Goal: Task Accomplishment & Management: Manage account settings

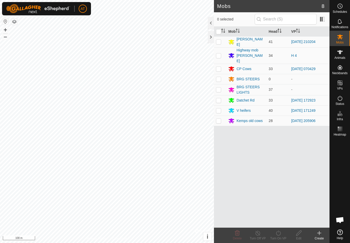
click at [218, 109] on p-checkbox at bounding box center [218, 111] width 5 height 4
checkbox input "true"
click at [257, 233] on line at bounding box center [258, 234] width 4 height 4
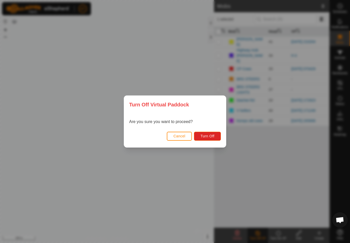
click at [175, 215] on div "Turn Off Virtual Paddock Are you sure you want to proceed? Cancel Turn Off" at bounding box center [175, 121] width 350 height 243
click at [178, 133] on button "Cancel" at bounding box center [179, 136] width 25 height 9
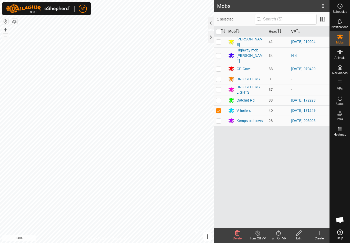
click at [259, 230] on div "Turn Off VP" at bounding box center [258, 235] width 20 height 15
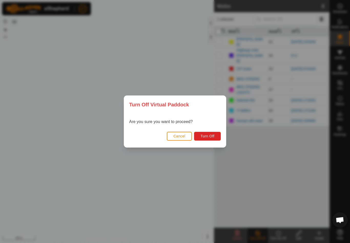
click at [208, 135] on span "Turn Off" at bounding box center [207, 136] width 14 height 4
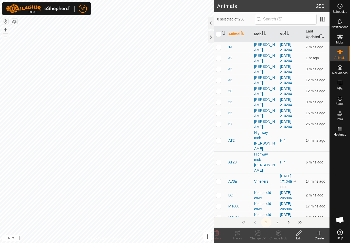
click at [208, 38] on div at bounding box center [211, 37] width 6 height 12
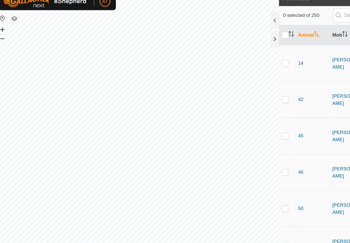
click at [208, 17] on div at bounding box center [211, 23] width 6 height 12
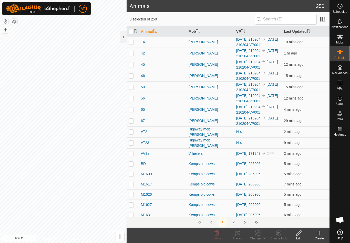
click at [125, 35] on div at bounding box center [123, 37] width 6 height 12
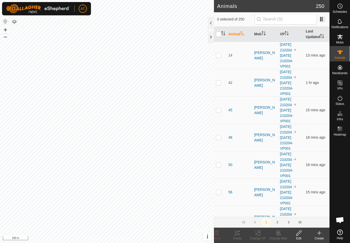
click at [210, 35] on div at bounding box center [211, 37] width 6 height 12
click at [211, 36] on div at bounding box center [211, 37] width 6 height 12
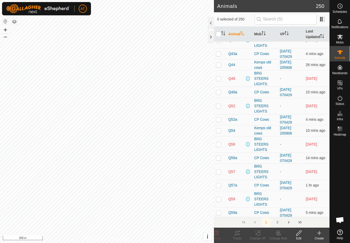
scroll to position [988, 0]
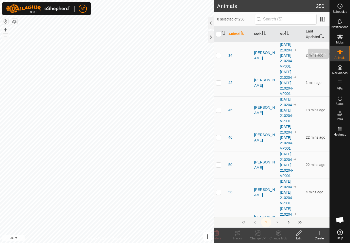
click at [338, 53] on icon at bounding box center [340, 52] width 6 height 6
click at [340, 38] on icon at bounding box center [340, 37] width 6 height 5
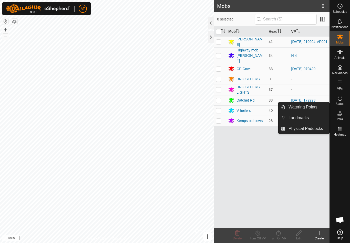
click at [288, 110] on link "Watering Points" at bounding box center [307, 107] width 44 height 10
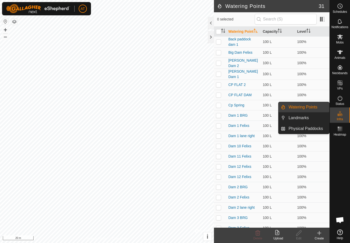
click at [310, 109] on span "Watering Points" at bounding box center [303, 107] width 29 height 6
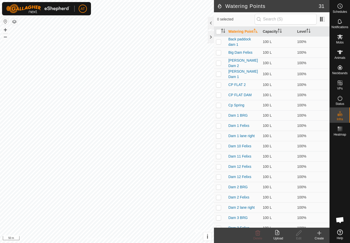
click at [318, 234] on icon at bounding box center [319, 233] width 6 height 6
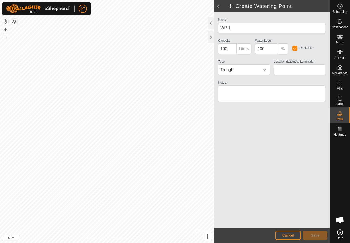
type input "-34.662056, 115.985007"
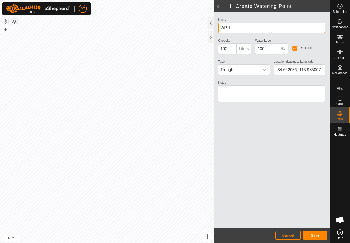
click at [254, 28] on input "WP 1" at bounding box center [271, 28] width 107 height 11
type input "W"
type input "[PERSON_NAME]"
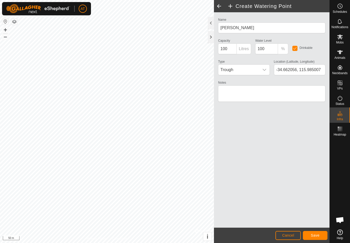
click at [316, 235] on span "Save" at bounding box center [315, 236] width 9 height 4
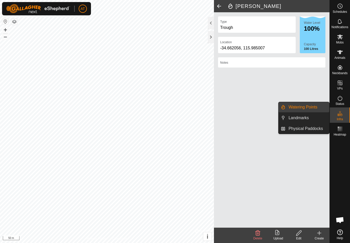
click at [317, 235] on icon at bounding box center [319, 233] width 6 height 6
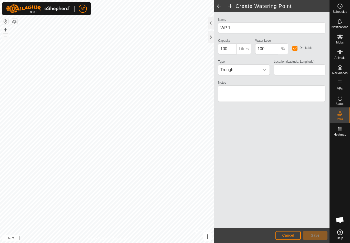
type input "-34.664099, 115.984982"
click at [316, 234] on span "Save" at bounding box center [315, 236] width 9 height 4
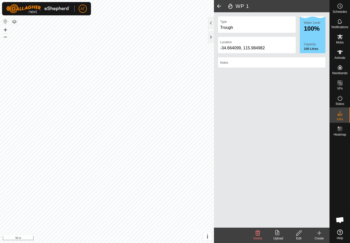
click at [321, 231] on icon at bounding box center [319, 233] width 6 height 6
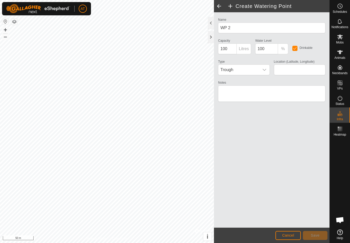
type input "-34.664829, 115.984700"
click at [317, 233] on button "Save" at bounding box center [315, 235] width 25 height 9
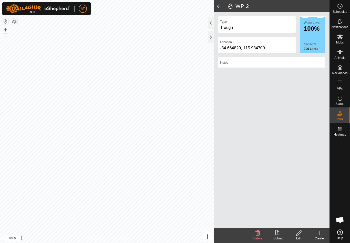
click at [319, 235] on icon at bounding box center [319, 234] width 0 height 4
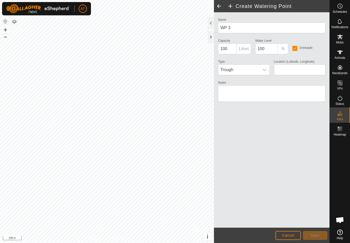
type input "-34.663062, 115.982154"
click at [290, 233] on button "Cancel" at bounding box center [287, 235] width 25 height 9
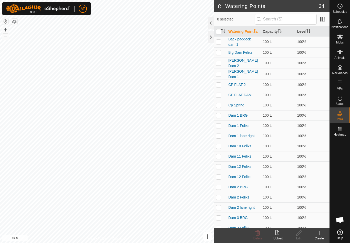
click at [320, 231] on icon at bounding box center [319, 233] width 6 height 6
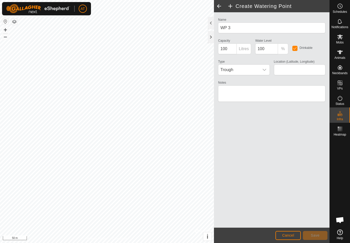
type input "-34.663175, 115.982217"
click at [315, 233] on button "Save" at bounding box center [315, 235] width 25 height 9
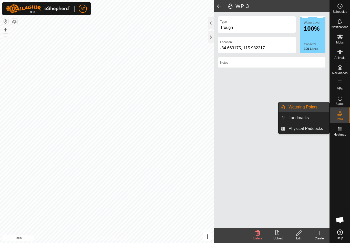
click at [318, 133] on link "Physical Paddocks" at bounding box center [307, 129] width 44 height 10
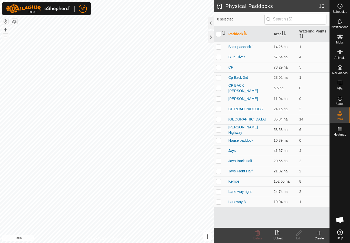
click at [317, 240] on div "Create" at bounding box center [319, 239] width 20 height 5
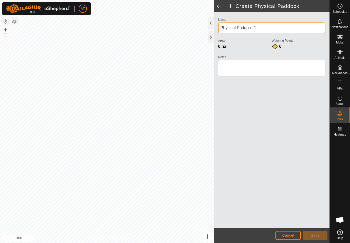
click at [278, 28] on input "Physical Paddock 1" at bounding box center [271, 28] width 107 height 11
click at [269, 31] on input "Physical Paddock 1" at bounding box center [271, 28] width 107 height 11
type input "Ph"
type input "Jimmys paddock 2"
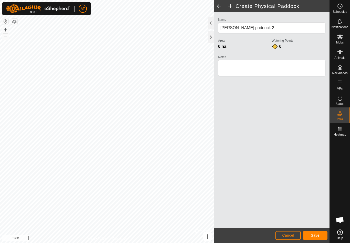
click at [317, 236] on span "Save" at bounding box center [315, 236] width 9 height 4
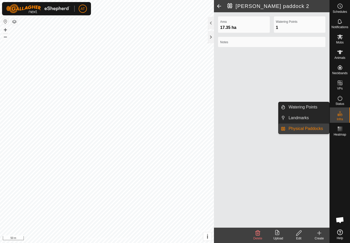
click at [315, 130] on span "Physical Paddocks" at bounding box center [306, 129] width 34 height 6
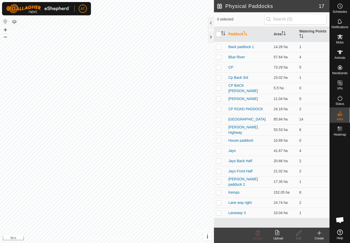
click at [320, 234] on icon at bounding box center [319, 233] width 6 height 6
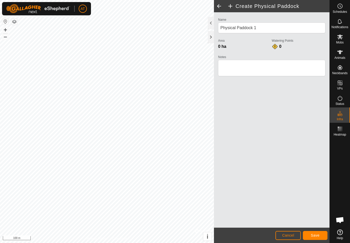
click at [314, 234] on span "Save" at bounding box center [315, 236] width 9 height 4
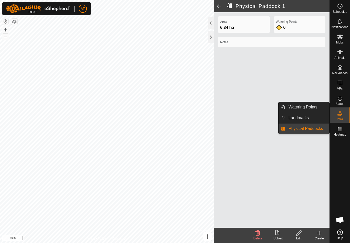
click at [316, 127] on span "Physical Paddocks" at bounding box center [306, 129] width 34 height 6
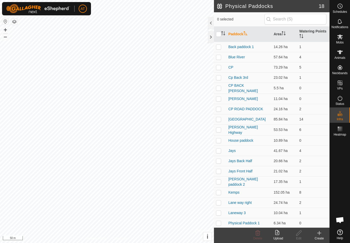
click at [317, 237] on div "Create" at bounding box center [319, 239] width 20 height 5
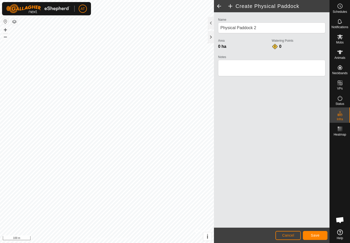
click at [311, 234] on span "Save" at bounding box center [315, 236] width 9 height 4
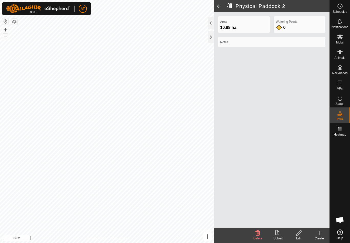
click at [297, 183] on div "Area 10.88 ha Watering Points 0 Notes" at bounding box center [272, 120] width 116 height 216
click at [341, 36] on icon at bounding box center [340, 37] width 6 height 5
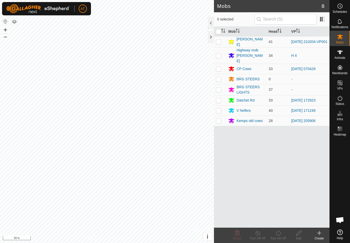
click at [219, 109] on p-checkbox at bounding box center [218, 111] width 5 height 4
checkbox input "true"
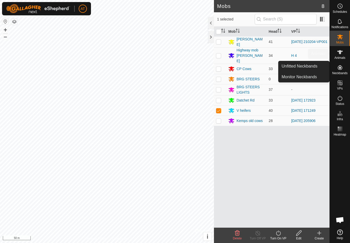
click at [343, 56] on span "Animals" at bounding box center [339, 57] width 11 height 3
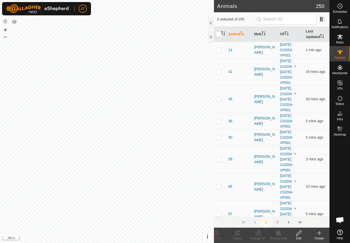
click at [209, 37] on div at bounding box center [211, 37] width 6 height 12
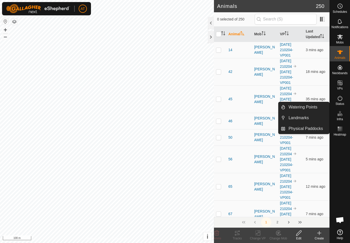
click at [313, 109] on span "Watering Points" at bounding box center [303, 107] width 29 height 6
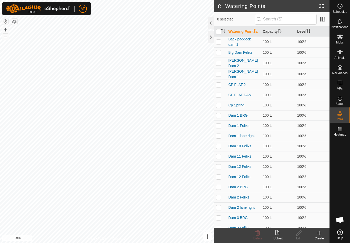
click at [316, 235] on icon at bounding box center [319, 233] width 6 height 6
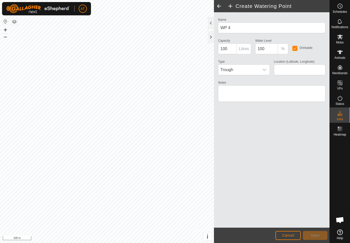
type input "-34.664669, 115.984768"
click at [286, 234] on span "Cancel" at bounding box center [288, 236] width 12 height 4
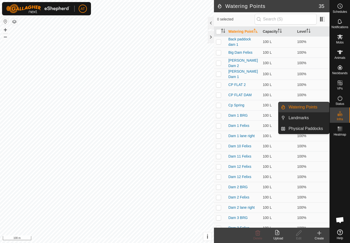
click at [313, 108] on span "Watering Points" at bounding box center [303, 107] width 29 height 6
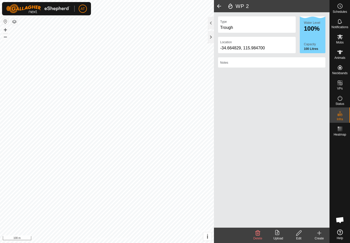
click at [257, 235] on icon at bounding box center [257, 233] width 5 height 5
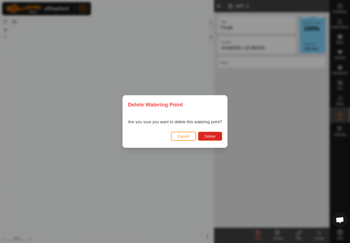
click at [215, 132] on button "Delete" at bounding box center [210, 136] width 24 height 9
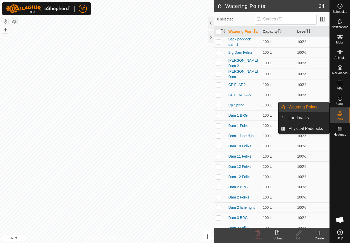
click at [318, 129] on span "Physical Paddocks" at bounding box center [306, 129] width 34 height 6
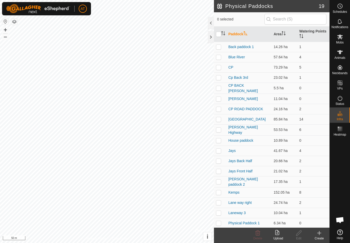
click at [279, 181] on td "17.35 ha" at bounding box center [285, 182] width 26 height 11
click at [218, 180] on p-checkbox at bounding box center [218, 182] width 5 height 4
checkbox input "true"
click at [298, 235] on icon at bounding box center [298, 233] width 5 height 5
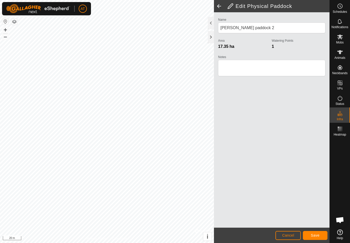
click at [290, 238] on span "Cancel" at bounding box center [288, 236] width 12 height 4
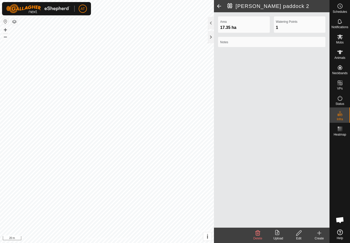
click at [319, 233] on icon at bounding box center [319, 233] width 4 height 0
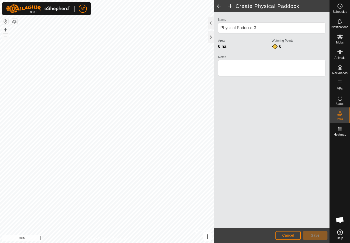
click at [213, 39] on div at bounding box center [211, 37] width 6 height 12
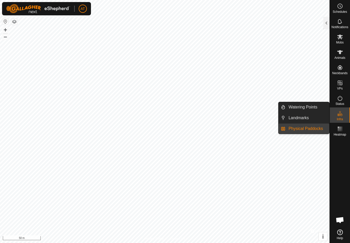
click at [320, 129] on span "Physical Paddocks" at bounding box center [306, 129] width 34 height 6
click at [329, 25] on div at bounding box center [326, 23] width 6 height 12
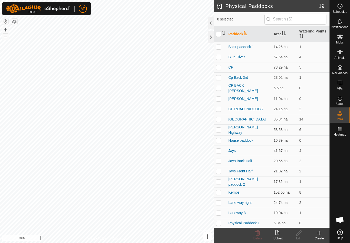
click at [220, 180] on p-checkbox at bounding box center [218, 182] width 5 height 4
checkbox input "true"
click at [299, 235] on icon at bounding box center [298, 233] width 5 height 5
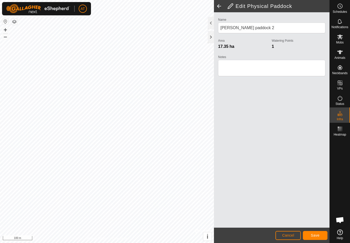
click at [317, 235] on span "Save" at bounding box center [315, 236] width 9 height 4
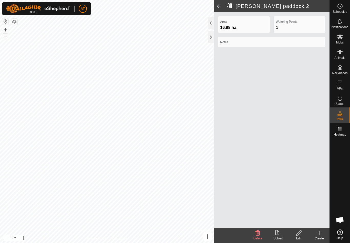
click at [299, 237] on div "Edit" at bounding box center [299, 239] width 20 height 5
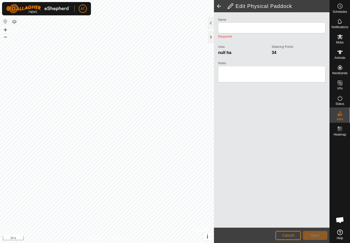
type input "[PERSON_NAME] paddock 2"
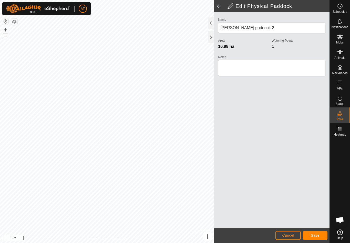
click at [315, 234] on span "Save" at bounding box center [315, 236] width 9 height 4
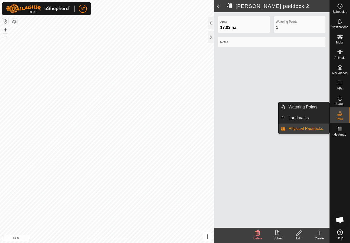
click at [317, 131] on span "Physical Paddocks" at bounding box center [306, 129] width 34 height 6
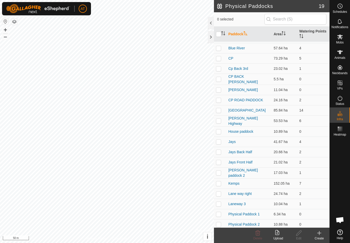
scroll to position [9, 0]
click at [252, 201] on td "Laneway 3" at bounding box center [248, 204] width 45 height 10
click at [218, 204] on p-checkbox at bounding box center [218, 204] width 5 height 4
checkbox input "true"
click at [300, 232] on icon at bounding box center [299, 233] width 6 height 6
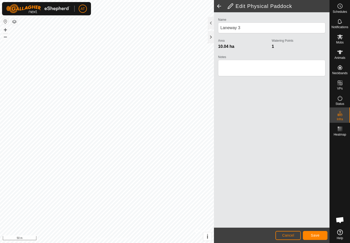
click at [315, 235] on span "Save" at bounding box center [315, 236] width 9 height 4
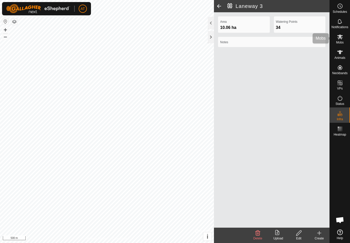
click at [341, 39] on icon at bounding box center [340, 37] width 6 height 6
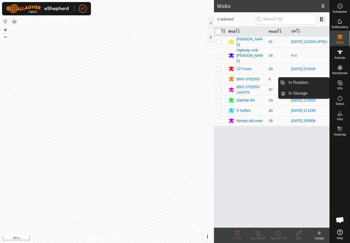
click at [298, 83] on span "In Rotation" at bounding box center [299, 83] width 20 height 6
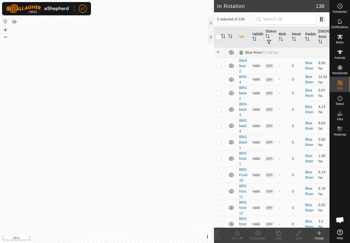
click at [320, 233] on icon at bounding box center [319, 233] width 4 height 0
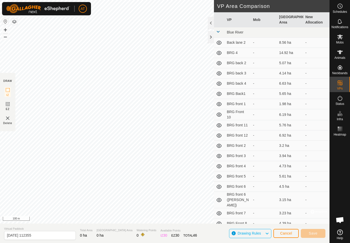
click at [214, 38] on div at bounding box center [211, 37] width 6 height 12
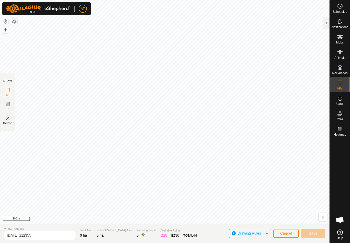
click at [290, 234] on span "Cancel" at bounding box center [286, 234] width 12 height 4
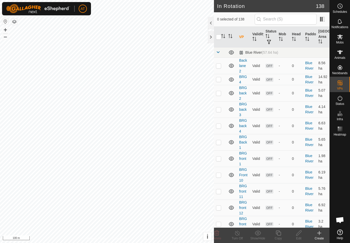
click at [318, 233] on icon at bounding box center [319, 233] width 4 height 0
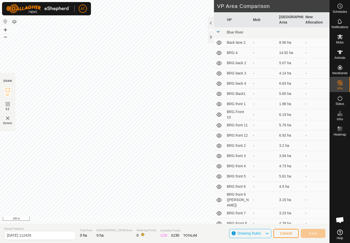
click at [283, 235] on span "Cancel" at bounding box center [286, 234] width 12 height 4
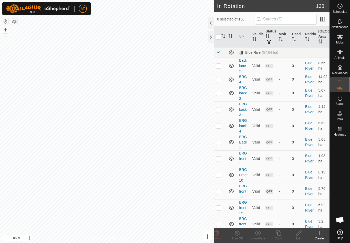
click at [320, 234] on icon at bounding box center [319, 233] width 6 height 6
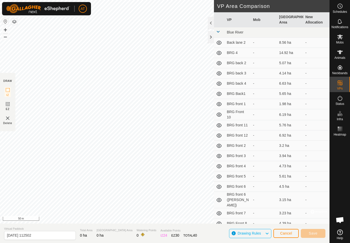
click at [290, 233] on span "Cancel" at bounding box center [286, 234] width 12 height 4
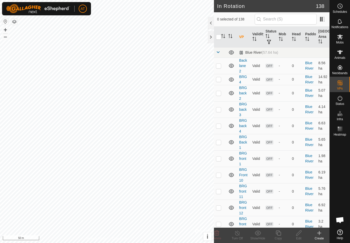
click at [320, 233] on icon at bounding box center [319, 233] width 4 height 0
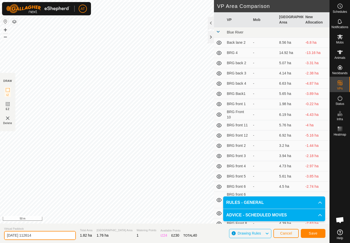
click at [48, 237] on input "2025-10-12 112614" at bounding box center [40, 235] width 72 height 9
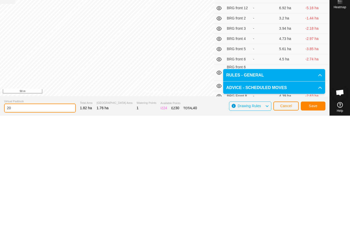
type input "2"
type input "J"
type input "JIMMY1 P1"
click at [319, 229] on button "Save" at bounding box center [313, 233] width 25 height 9
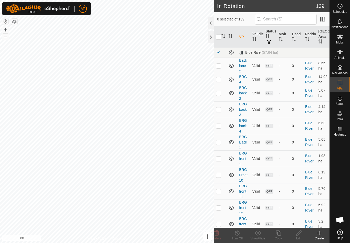
click at [320, 242] on div "Create" at bounding box center [319, 235] width 20 height 15
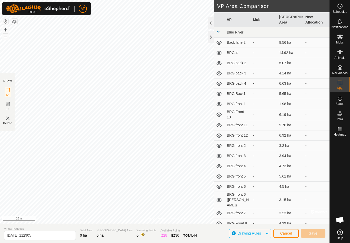
click at [292, 238] on button "Cancel" at bounding box center [285, 233] width 25 height 9
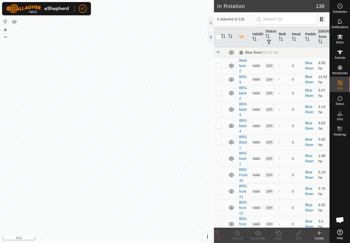
click at [319, 236] on icon at bounding box center [319, 233] width 6 height 6
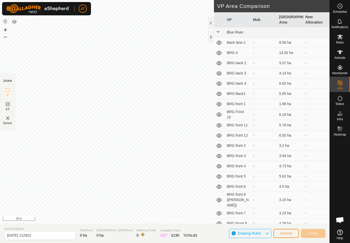
click at [292, 236] on button "Cancel" at bounding box center [285, 233] width 25 height 9
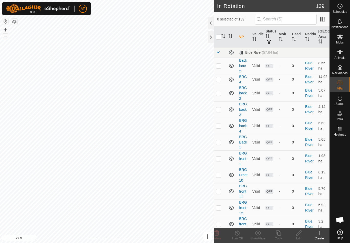
click at [319, 237] on div "Create" at bounding box center [319, 239] width 20 height 5
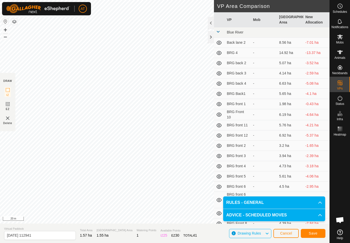
click at [208, 40] on div at bounding box center [211, 37] width 6 height 12
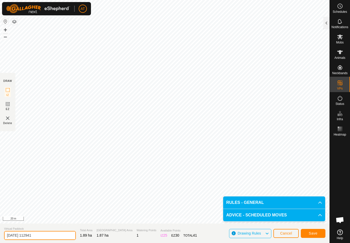
click at [40, 234] on input "2025-10-12 112941" at bounding box center [40, 235] width 72 height 9
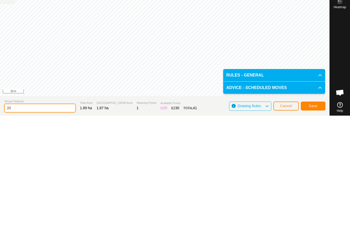
type input "2"
type input "JIMMY1 P2"
click at [318, 229] on button "Save" at bounding box center [313, 233] width 25 height 9
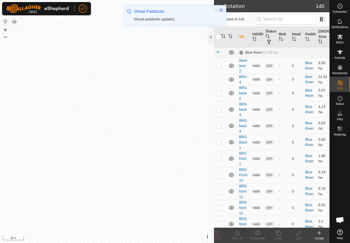
click at [210, 38] on div at bounding box center [211, 37] width 6 height 12
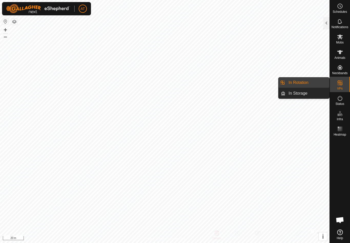
click at [310, 82] on link "In Rotation" at bounding box center [307, 83] width 44 height 10
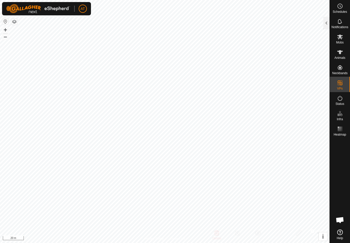
click at [325, 24] on div at bounding box center [326, 23] width 6 height 12
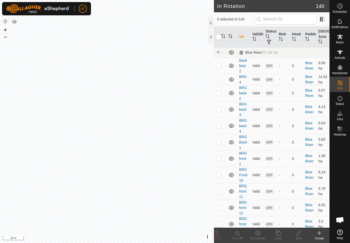
click at [319, 233] on icon at bounding box center [319, 233] width 4 height 0
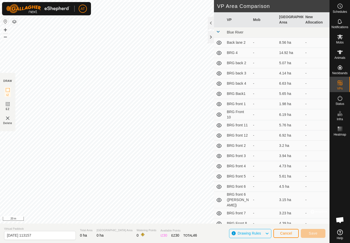
click at [209, 39] on div at bounding box center [211, 37] width 6 height 12
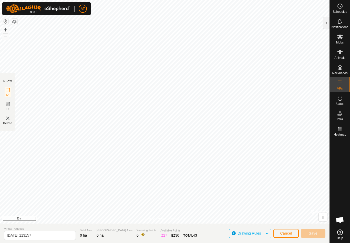
click at [292, 232] on span "Cancel" at bounding box center [286, 234] width 12 height 4
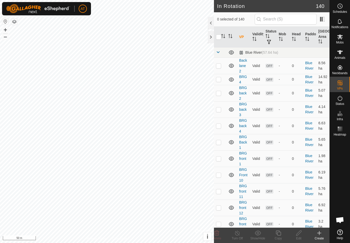
click at [319, 232] on icon at bounding box center [319, 234] width 0 height 4
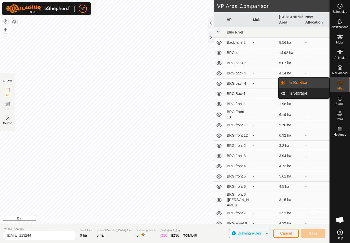
click at [312, 83] on link "In Rotation" at bounding box center [307, 83] width 44 height 10
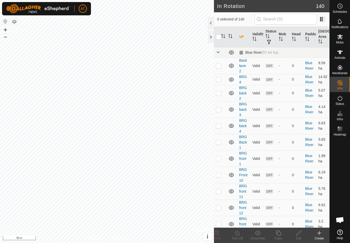
click at [319, 234] on icon at bounding box center [319, 234] width 0 height 4
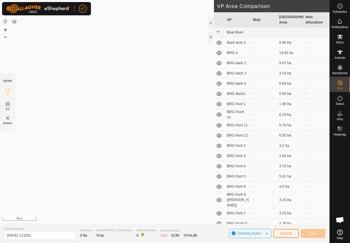
click at [209, 39] on div at bounding box center [211, 37] width 6 height 12
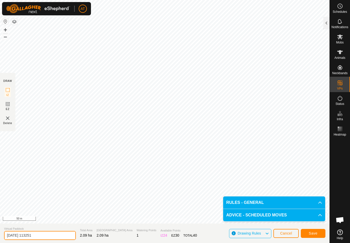
click at [46, 234] on input "2025-10-12 113251" at bounding box center [40, 235] width 72 height 9
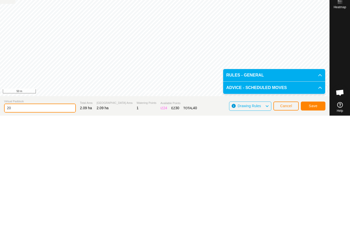
type input "2"
type input "j"
type input "JIMMY1 P3"
click at [313, 232] on span "Save" at bounding box center [313, 234] width 9 height 4
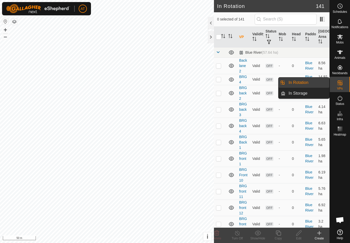
click at [314, 83] on link "In Rotation" at bounding box center [307, 83] width 44 height 10
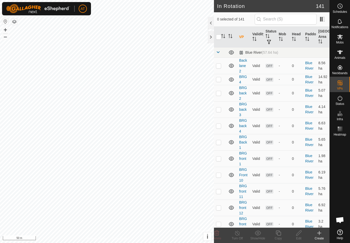
click at [320, 233] on icon at bounding box center [319, 233] width 4 height 0
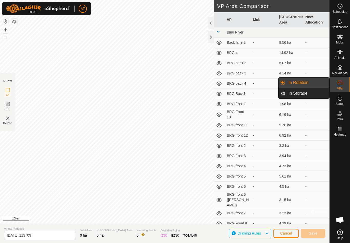
click at [310, 84] on link "In Rotation" at bounding box center [307, 83] width 44 height 10
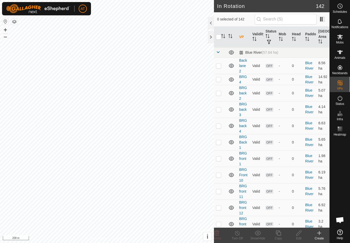
click at [317, 235] on icon at bounding box center [319, 233] width 6 height 6
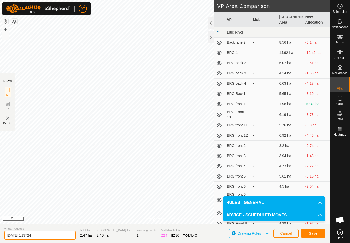
click at [45, 234] on input "2025-10-12 113724" at bounding box center [40, 235] width 72 height 9
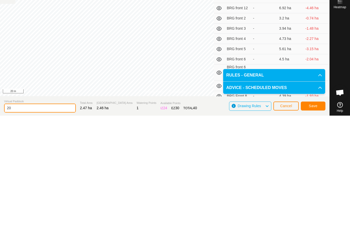
type input "2"
type input "JIMMY1 P4"
click at [316, 232] on span "Save" at bounding box center [313, 234] width 9 height 4
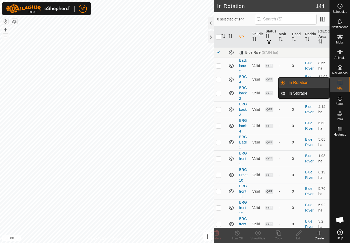
click at [316, 83] on link "In Rotation" at bounding box center [307, 83] width 44 height 10
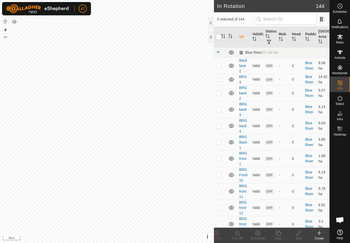
click at [317, 233] on icon at bounding box center [319, 233] width 6 height 6
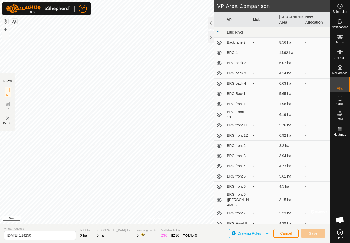
click at [210, 36] on div at bounding box center [211, 37] width 6 height 12
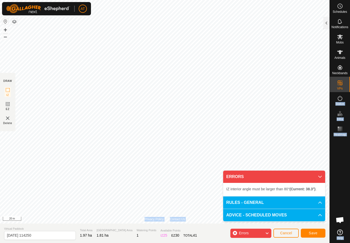
click at [261, 233] on div "Errors" at bounding box center [250, 233] width 41 height 9
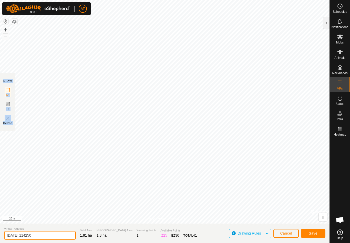
click at [51, 234] on input "2025-10-12 114250" at bounding box center [40, 235] width 72 height 9
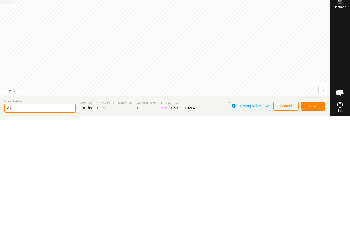
type input "2"
type input "JIMMY1 P5"
click at [313, 232] on span "Save" at bounding box center [313, 234] width 9 height 4
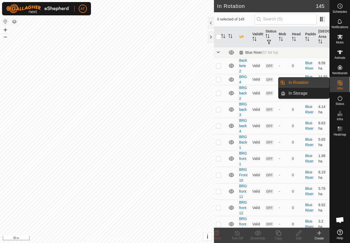
click at [314, 81] on link "In Rotation" at bounding box center [307, 83] width 44 height 10
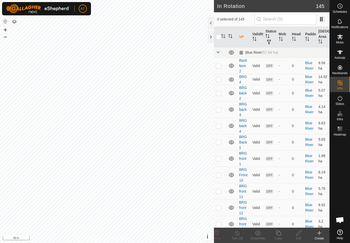
click at [318, 234] on icon at bounding box center [319, 233] width 6 height 6
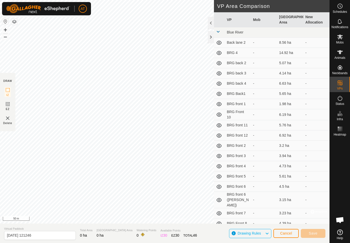
click at [210, 34] on div at bounding box center [211, 37] width 6 height 12
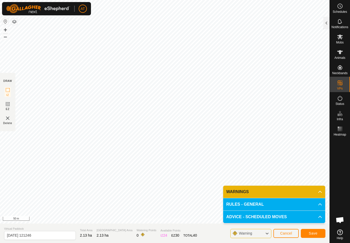
click at [285, 233] on span "Cancel" at bounding box center [286, 234] width 12 height 4
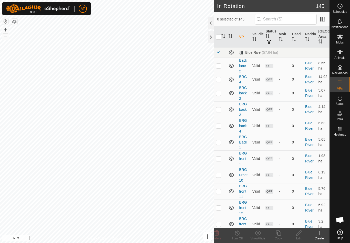
click at [319, 232] on icon at bounding box center [319, 233] width 6 height 6
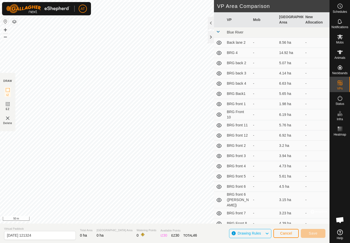
click at [210, 37] on div at bounding box center [211, 37] width 6 height 12
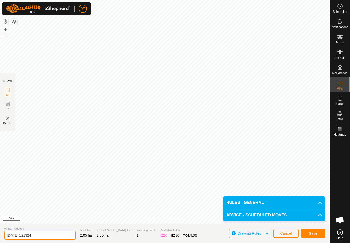
click at [46, 233] on input "2025-10-12 121324" at bounding box center [40, 235] width 72 height 9
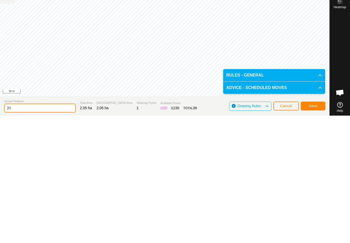
type input "2"
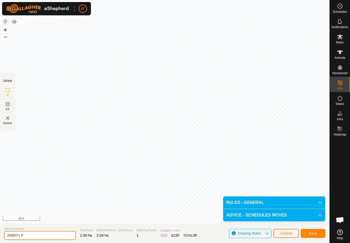
click at [31, 236] on input "JIMMY1 P" at bounding box center [40, 235] width 72 height 9
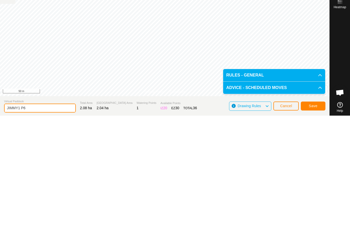
type input "JIMMY1 P6"
click at [314, 232] on span "Save" at bounding box center [313, 234] width 9 height 4
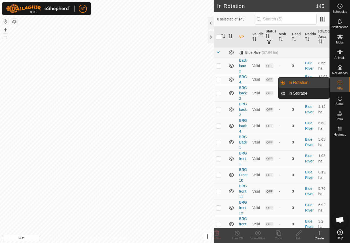
click at [310, 83] on link "In Rotation" at bounding box center [307, 83] width 44 height 10
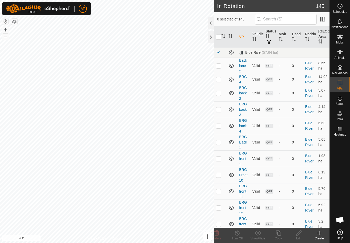
click at [318, 233] on icon at bounding box center [319, 233] width 6 height 6
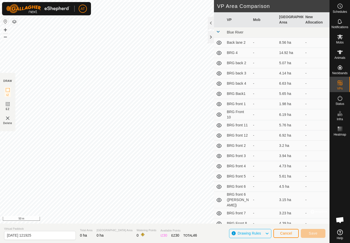
click at [211, 36] on div at bounding box center [211, 37] width 6 height 12
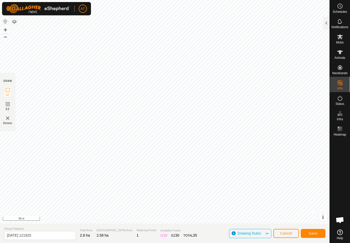
click at [348, 152] on div at bounding box center [340, 182] width 20 height 89
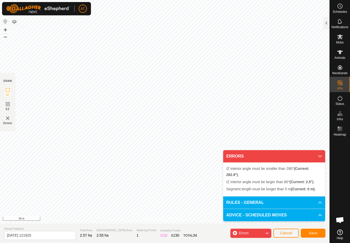
click at [187, 236] on section "Virtual Paddock 2025-10-12 121925 Total Area 2.57 ha Grazing Area 2.55 ha Water…" at bounding box center [165, 233] width 330 height 19
click at [322, 155] on icon at bounding box center [320, 157] width 4 height 4
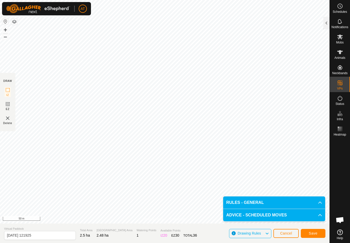
click at [347, 107] on div "Status" at bounding box center [340, 99] width 20 height 15
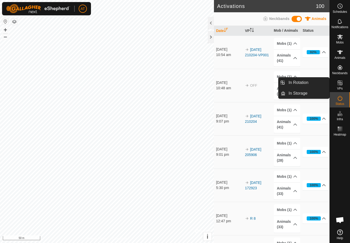
click at [313, 82] on link "In Rotation" at bounding box center [307, 83] width 44 height 10
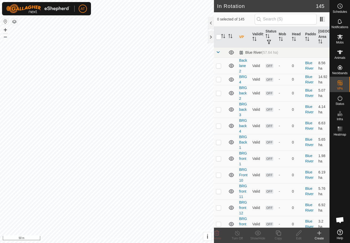
click at [318, 233] on icon at bounding box center [319, 233] width 6 height 6
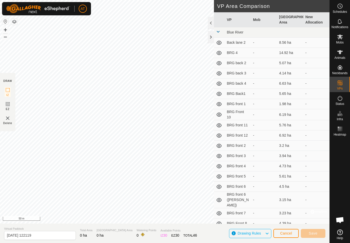
click at [209, 39] on div at bounding box center [211, 37] width 6 height 12
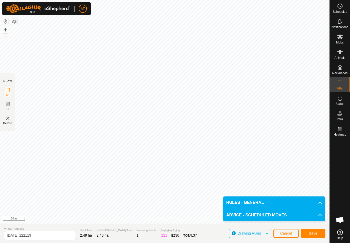
click at [79, 224] on section "Virtual Paddock 2025-10-12 122119 Total Area 2.49 ha Grazing Area 2.48 ha Water…" at bounding box center [165, 233] width 330 height 19
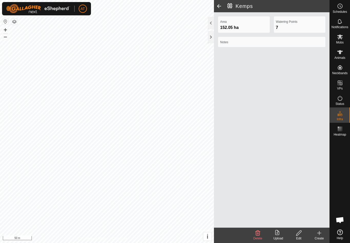
click at [208, 40] on div at bounding box center [211, 37] width 6 height 12
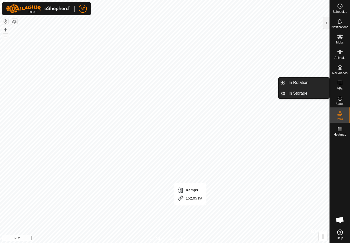
click at [309, 81] on link "In Rotation" at bounding box center [307, 83] width 44 height 10
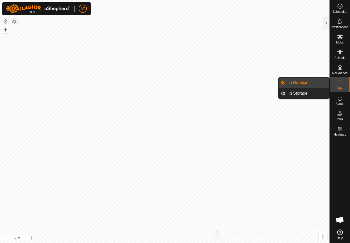
click at [309, 81] on link "In Rotation" at bounding box center [307, 83] width 44 height 10
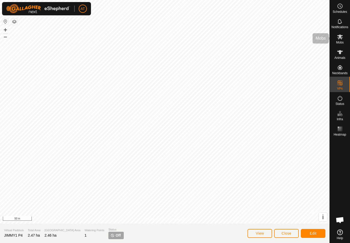
click at [337, 39] on icon at bounding box center [340, 37] width 6 height 6
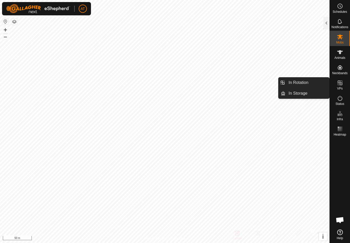
click at [293, 81] on span "In Rotation" at bounding box center [299, 83] width 20 height 6
click at [301, 82] on span "In Rotation" at bounding box center [299, 83] width 20 height 6
click at [309, 83] on link "In Rotation" at bounding box center [307, 83] width 44 height 10
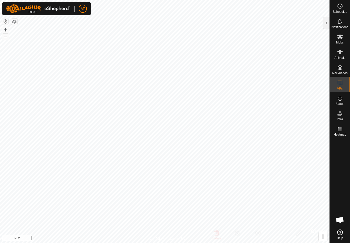
click at [323, 25] on div at bounding box center [326, 23] width 6 height 12
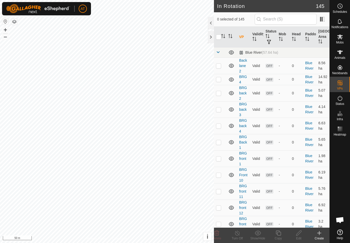
click at [318, 235] on icon at bounding box center [319, 233] width 6 height 6
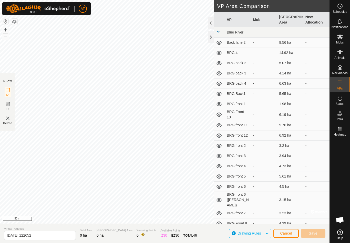
click at [211, 36] on div at bounding box center [211, 37] width 6 height 12
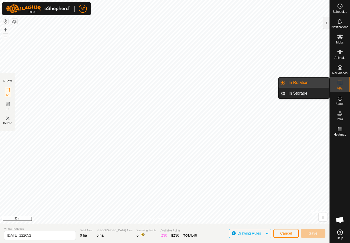
click at [314, 95] on link "In Storage" at bounding box center [307, 93] width 44 height 10
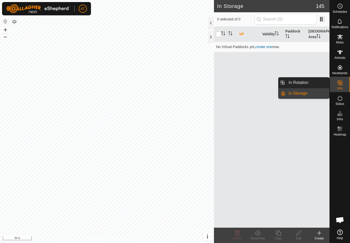
click at [309, 81] on link "In Rotation" at bounding box center [307, 83] width 44 height 10
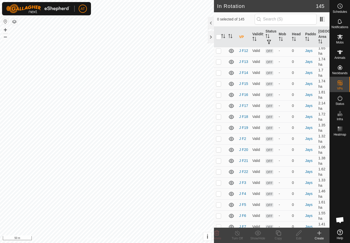
scroll to position [2498, 0]
checkbox input "true"
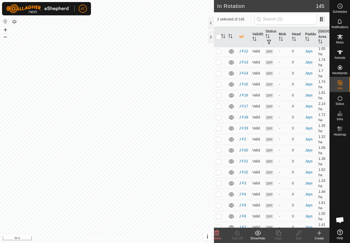
checkbox input "true"
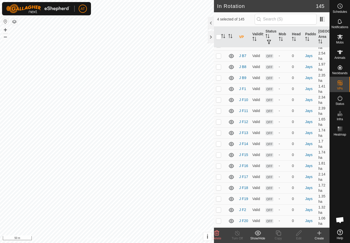
scroll to position [2425, 0]
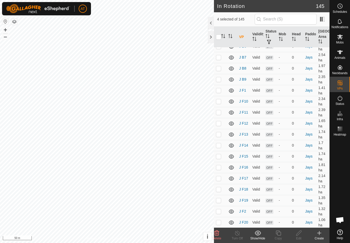
checkbox input "false"
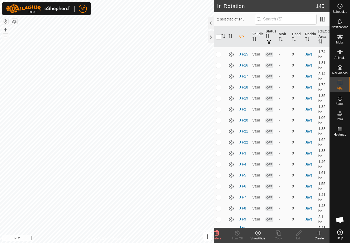
scroll to position [2527, 0]
checkbox input "false"
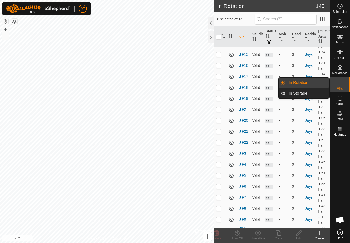
click at [320, 81] on link "In Rotation" at bounding box center [307, 83] width 44 height 10
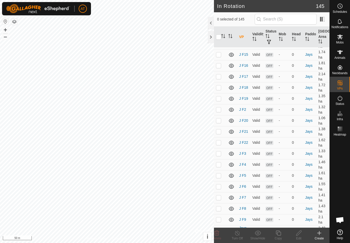
click at [318, 234] on icon at bounding box center [319, 233] width 6 height 6
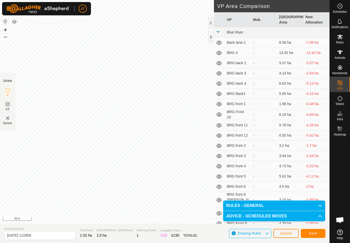
click at [289, 232] on span "Cancel" at bounding box center [286, 234] width 12 height 4
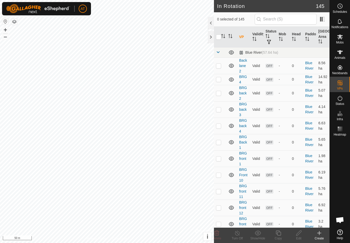
click at [319, 232] on icon at bounding box center [319, 234] width 0 height 4
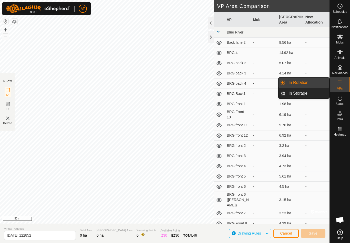
click at [304, 83] on span "In Rotation" at bounding box center [299, 83] width 20 height 6
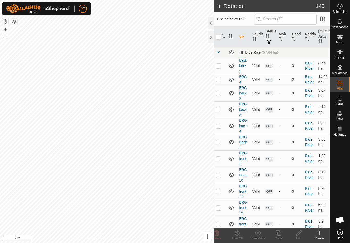
click at [315, 233] on create-svg-icon at bounding box center [319, 233] width 20 height 6
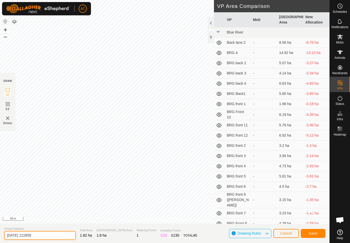
click at [42, 234] on input "2025-10-12 122858" at bounding box center [40, 235] width 72 height 9
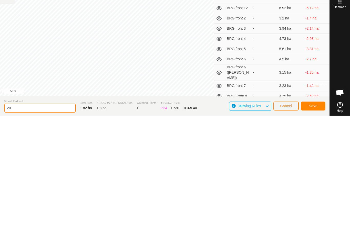
type input "2"
type input "JIMMY1 P5"
click at [316, 232] on span "Save" at bounding box center [313, 234] width 9 height 4
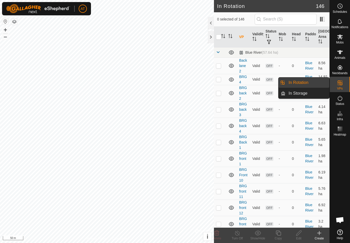
click at [310, 83] on link "In Rotation" at bounding box center [307, 83] width 44 height 10
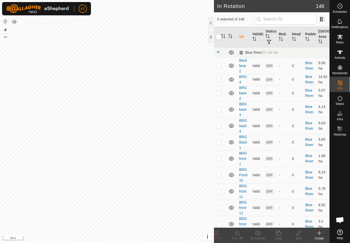
click at [317, 234] on icon at bounding box center [319, 233] width 6 height 6
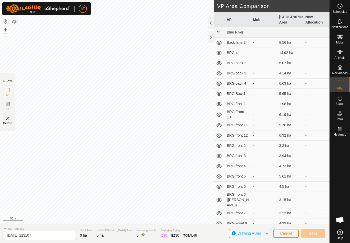
click at [211, 38] on div at bounding box center [211, 37] width 6 height 12
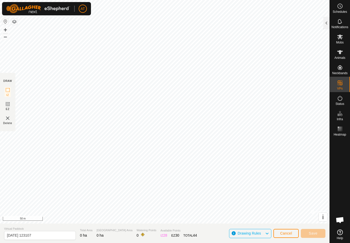
click at [286, 233] on span "Cancel" at bounding box center [286, 234] width 12 height 4
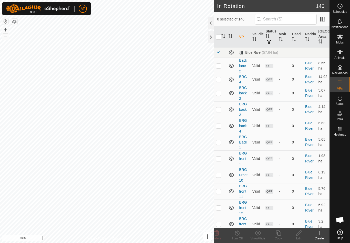
click at [318, 234] on icon at bounding box center [319, 233] width 6 height 6
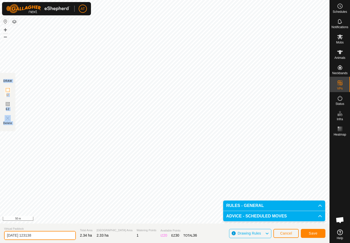
click at [46, 233] on input "2025-10-12 123138" at bounding box center [40, 235] width 72 height 9
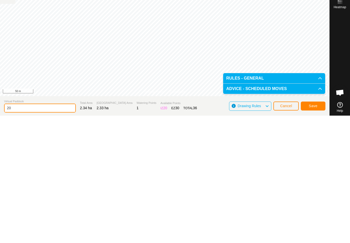
type input "2"
type input "JIMMY1 P7"
click at [314, 232] on span "Save" at bounding box center [313, 234] width 9 height 4
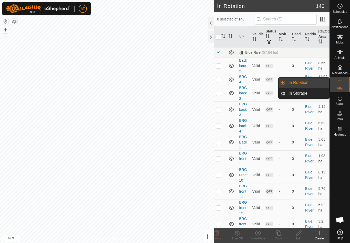
click at [304, 79] on link "In Rotation" at bounding box center [307, 83] width 44 height 10
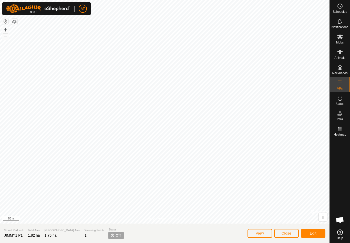
click at [284, 233] on span "Close" at bounding box center [287, 234] width 10 height 4
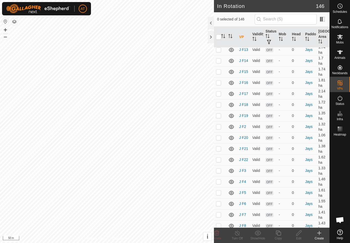
scroll to position [2510, 0]
checkbox input "true"
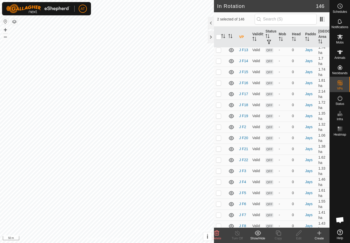
checkbox input "true"
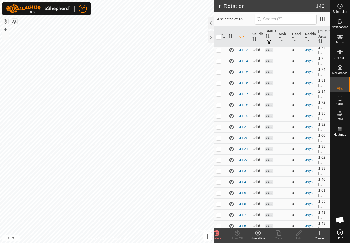
checkbox input "true"
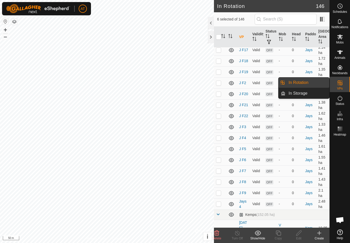
click at [314, 83] on link "In Rotation" at bounding box center [307, 83] width 44 height 10
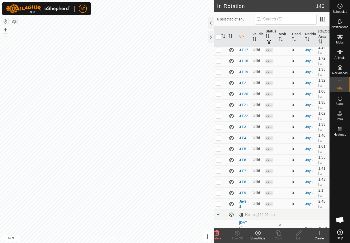
click at [314, 235] on create-svg-icon at bounding box center [319, 233] width 20 height 6
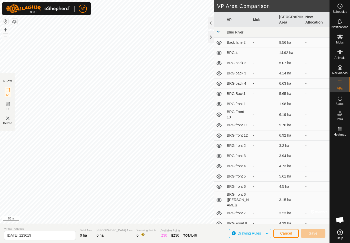
click at [212, 40] on div at bounding box center [211, 37] width 6 height 12
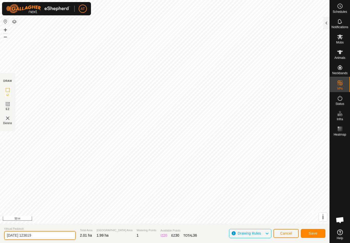
click at [40, 234] on input "2025-10-12 123619" at bounding box center [40, 235] width 72 height 9
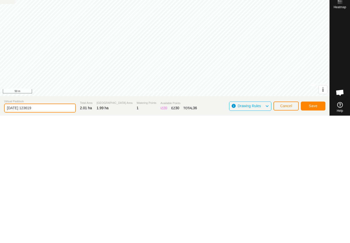
click at [47, 231] on input "2025-10-12 123619" at bounding box center [40, 235] width 72 height 9
click at [42, 231] on input "2025-10-12 123619" at bounding box center [40, 235] width 72 height 9
type input "2"
type input "JIMMY1 P6"
click at [312, 229] on button "Save" at bounding box center [313, 233] width 25 height 9
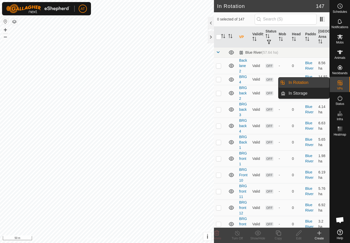
click at [310, 81] on link "In Rotation" at bounding box center [307, 83] width 44 height 10
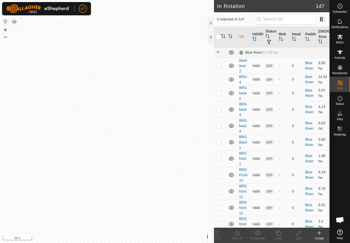
click at [319, 236] on icon at bounding box center [319, 233] width 6 height 6
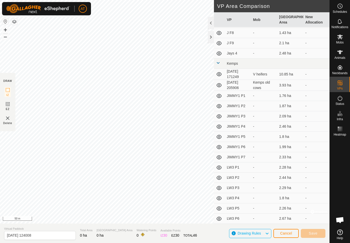
scroll to position [1403, 0]
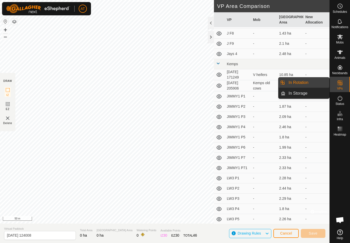
click at [318, 84] on link "In Rotation" at bounding box center [307, 83] width 44 height 10
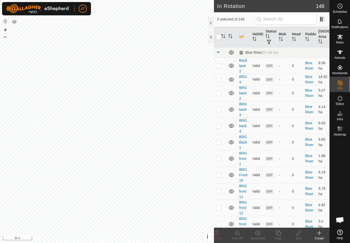
click at [318, 235] on icon at bounding box center [319, 233] width 6 height 6
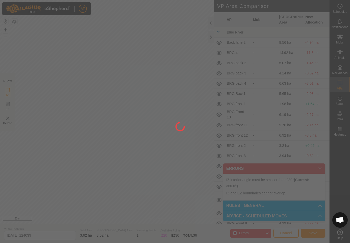
click at [97, 125] on div at bounding box center [175, 121] width 350 height 243
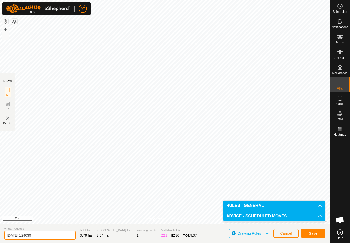
click at [42, 236] on input "2025-10-12 124039" at bounding box center [40, 235] width 72 height 9
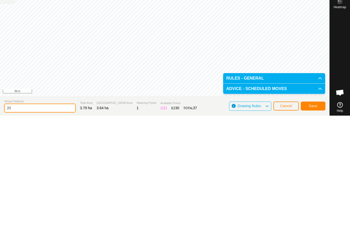
type input "2"
type input "J"
type input "JIMMY1 P8"
click at [310, 232] on span "Save" at bounding box center [313, 234] width 9 height 4
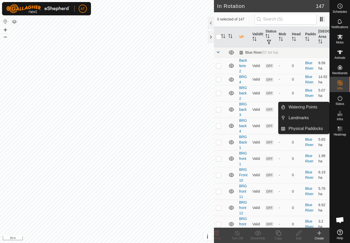
click at [310, 131] on span "Physical Paddocks" at bounding box center [306, 129] width 34 height 6
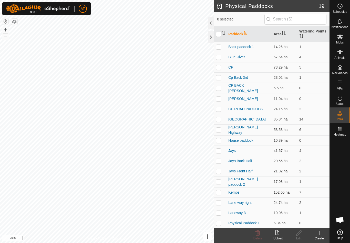
click at [318, 236] on icon at bounding box center [319, 233] width 6 height 6
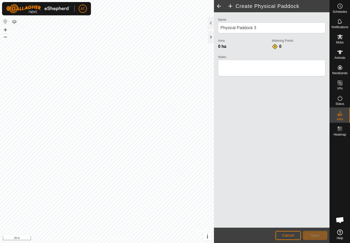
click at [283, 232] on button "Cancel" at bounding box center [287, 235] width 25 height 9
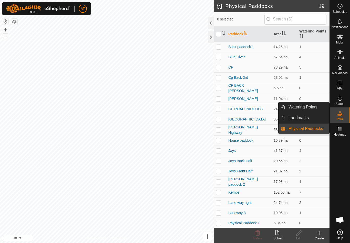
click at [311, 107] on span "Watering Points" at bounding box center [303, 107] width 29 height 6
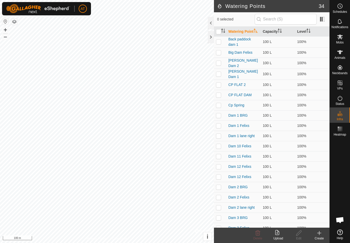
click at [320, 234] on icon at bounding box center [319, 233] width 6 height 6
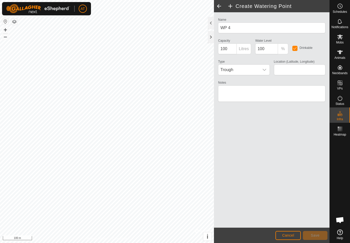
type input "-34.654550, 115.986675"
click at [312, 234] on span "Save" at bounding box center [315, 236] width 9 height 4
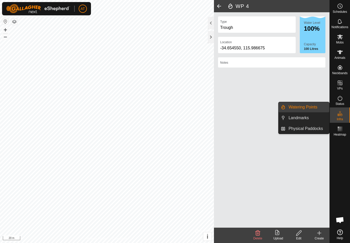
click at [311, 106] on span "Watering Points" at bounding box center [303, 107] width 29 height 6
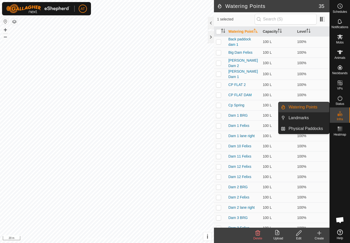
click at [317, 235] on icon at bounding box center [319, 233] width 6 height 6
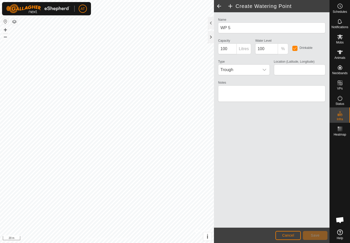
type input "-34.653399, 115.985989"
click at [312, 233] on button "Save" at bounding box center [315, 235] width 25 height 9
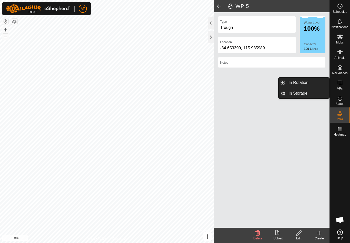
click at [308, 84] on span "In Rotation" at bounding box center [299, 83] width 20 height 6
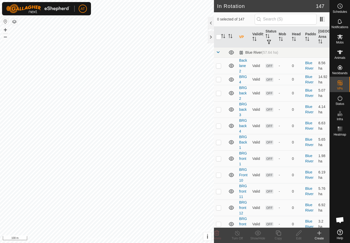
click at [319, 233] on icon at bounding box center [319, 233] width 6 height 6
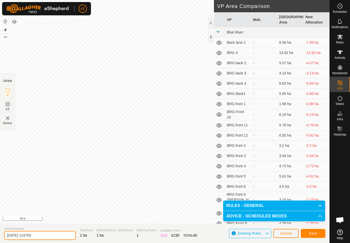
click at [40, 235] on input "2025-10-12 124700" at bounding box center [40, 235] width 72 height 9
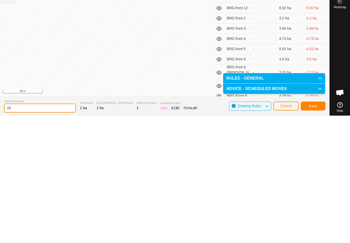
type input "2"
type input "L"
type input "LEFT LANE P1"
click at [313, 232] on span "Save" at bounding box center [313, 234] width 9 height 4
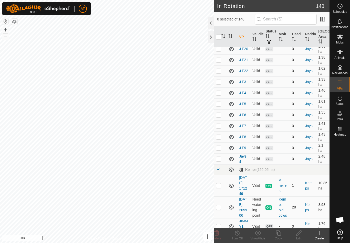
scroll to position [2599, 0]
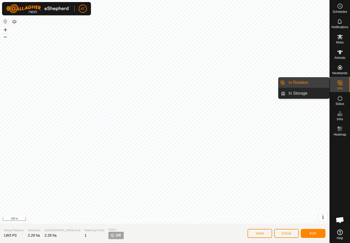
click at [317, 81] on link "In Rotation" at bounding box center [307, 83] width 44 height 10
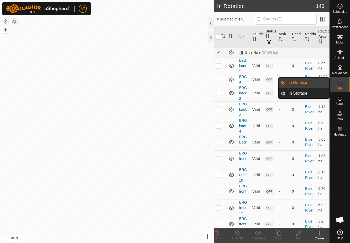
click at [310, 82] on link "In Rotation" at bounding box center [307, 83] width 44 height 10
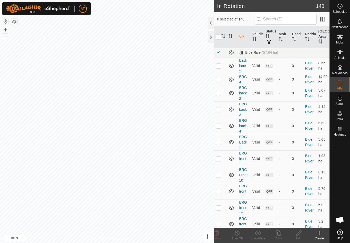
click at [317, 231] on icon at bounding box center [319, 233] width 6 height 6
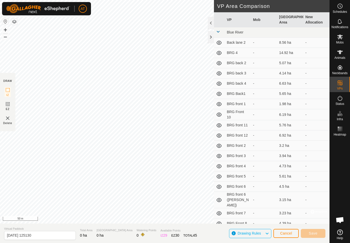
click at [208, 38] on div at bounding box center [211, 37] width 6 height 12
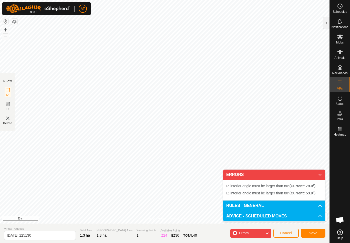
click at [292, 234] on span "Cancel" at bounding box center [286, 233] width 12 height 4
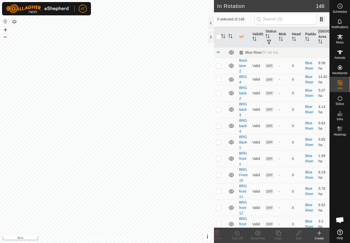
click at [318, 233] on icon at bounding box center [319, 233] width 6 height 6
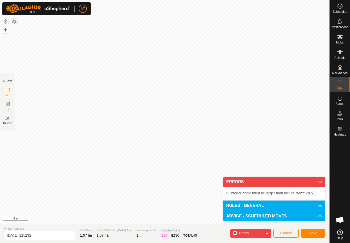
click at [252, 231] on span "Errors" at bounding box center [246, 233] width 14 height 7
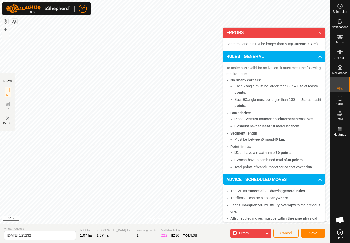
click at [316, 28] on p-accordion-header "ERRORS" at bounding box center [274, 33] width 102 height 10
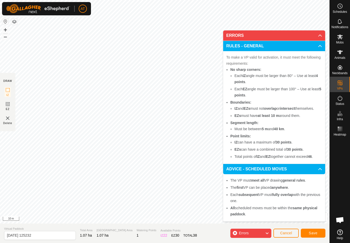
click at [245, 231] on span "Errors" at bounding box center [244, 233] width 10 height 4
click at [242, 232] on span "Errors" at bounding box center [244, 233] width 10 height 4
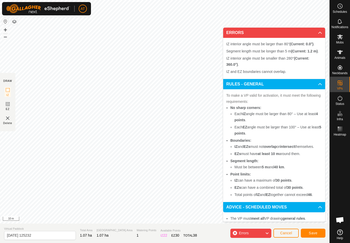
click at [243, 231] on span "Errors" at bounding box center [244, 233] width 10 height 4
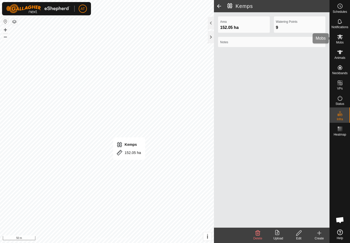
click at [342, 37] on icon at bounding box center [340, 37] width 6 height 6
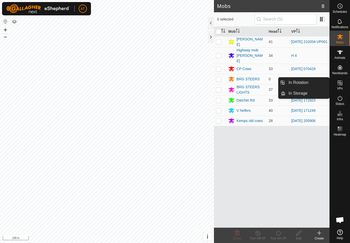
click at [299, 94] on span "In Storage" at bounding box center [298, 93] width 19 height 6
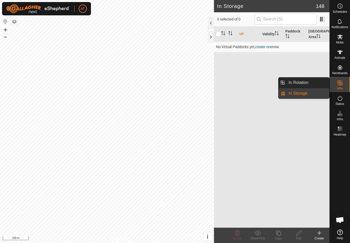
click at [314, 84] on link "In Rotation" at bounding box center [307, 83] width 44 height 10
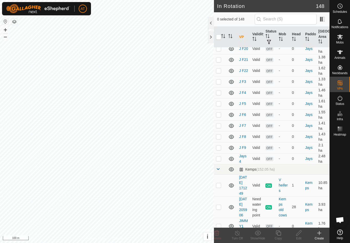
scroll to position [2599, 0]
checkbox input "true"
click at [337, 37] on icon at bounding box center [340, 37] width 6 height 6
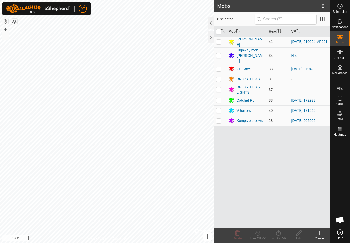
click at [218, 109] on p-checkbox at bounding box center [218, 111] width 5 height 4
checkbox input "true"
click at [274, 239] on div "Turn On VP" at bounding box center [278, 239] width 20 height 5
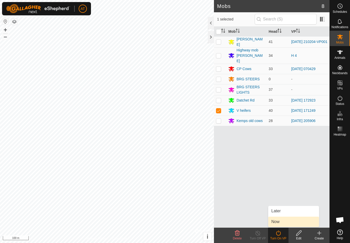
click at [276, 223] on span "Now" at bounding box center [275, 222] width 8 height 6
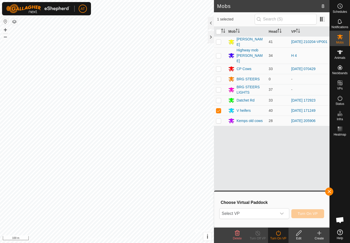
click at [255, 213] on span "Select VP" at bounding box center [248, 214] width 57 height 10
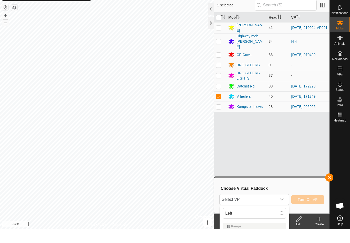
scroll to position [14, 0]
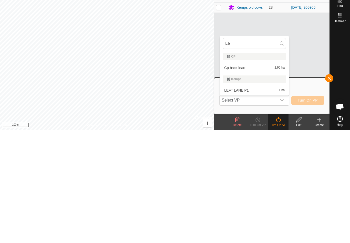
type input "L"
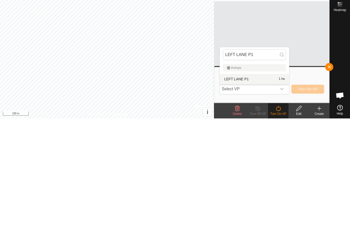
type input "LEFT LANE P1"
click at [232, 201] on div "LEFT LANE P1 1 ha" at bounding box center [254, 204] width 63 height 6
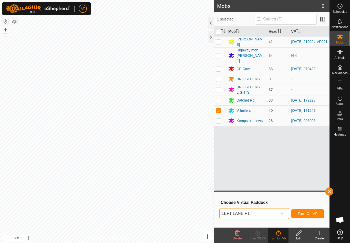
click at [309, 213] on span "Turn On VP" at bounding box center [308, 214] width 20 height 4
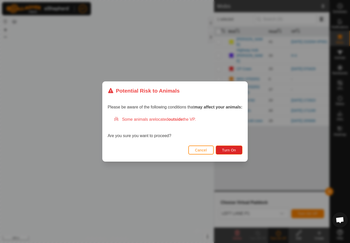
click at [232, 150] on span "Turn On" at bounding box center [229, 150] width 14 height 4
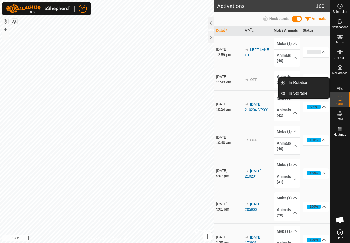
click at [311, 82] on link "In Rotation" at bounding box center [307, 83] width 44 height 10
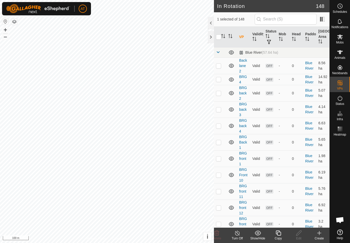
click at [316, 232] on create-svg-icon at bounding box center [319, 233] width 20 height 6
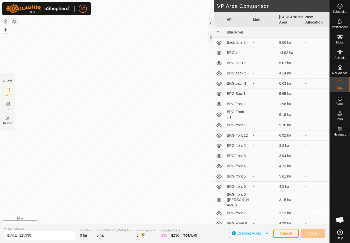
click at [209, 40] on div at bounding box center [211, 37] width 6 height 12
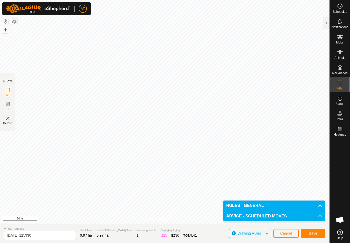
click at [288, 233] on span "Cancel" at bounding box center [286, 234] width 12 height 4
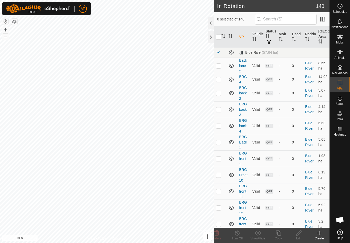
click at [320, 233] on icon at bounding box center [319, 233] width 4 height 0
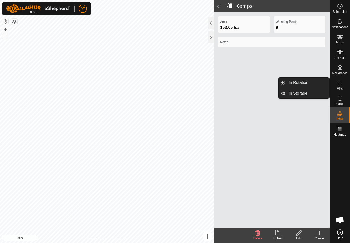
click at [314, 81] on link "In Rotation" at bounding box center [307, 83] width 44 height 10
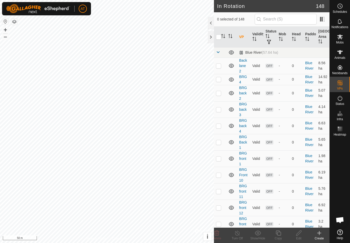
click at [320, 233] on icon at bounding box center [319, 233] width 6 height 6
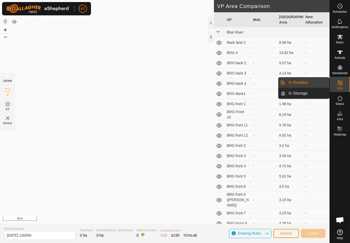
click at [315, 81] on link "In Rotation" at bounding box center [307, 83] width 44 height 10
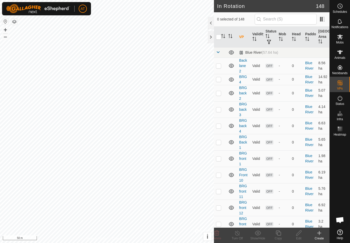
click at [318, 235] on icon at bounding box center [319, 233] width 6 height 6
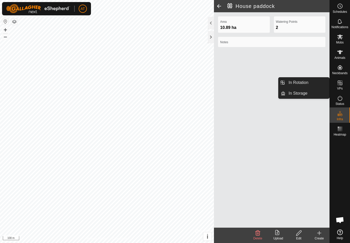
click at [316, 82] on link "In Rotation" at bounding box center [307, 83] width 44 height 10
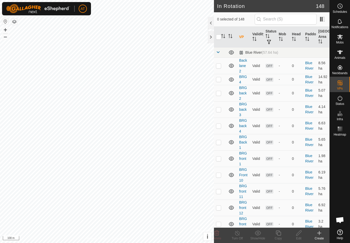
click at [321, 233] on icon at bounding box center [319, 233] width 4 height 0
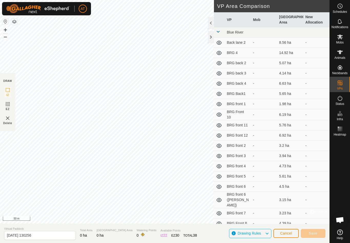
click at [282, 236] on button "Cancel" at bounding box center [285, 233] width 25 height 9
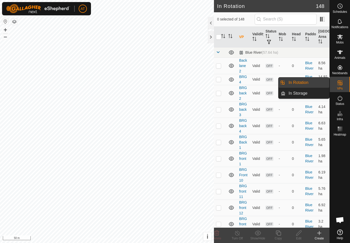
click at [315, 82] on link "In Rotation" at bounding box center [307, 83] width 44 height 10
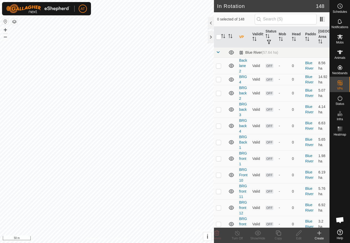
click at [320, 234] on icon at bounding box center [319, 233] width 6 height 6
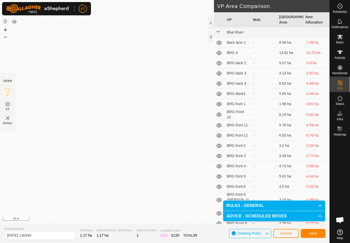
click at [286, 233] on span "Cancel" at bounding box center [286, 234] width 12 height 4
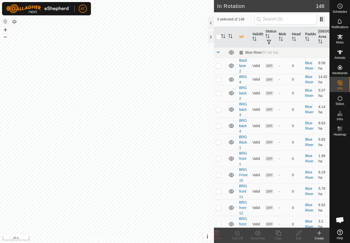
click at [320, 234] on icon at bounding box center [319, 233] width 6 height 6
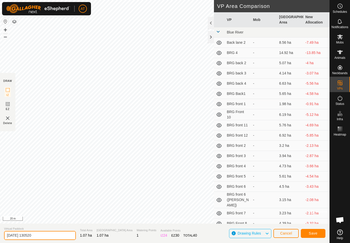
click at [42, 234] on input "2025-10-12 130520" at bounding box center [40, 235] width 72 height 9
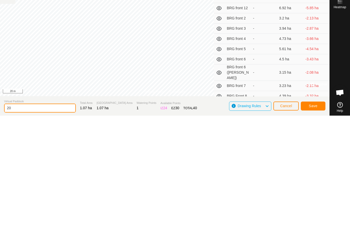
type input "2"
type input "LEFT LANE P2"
click at [310, 232] on span "Save" at bounding box center [313, 234] width 9 height 4
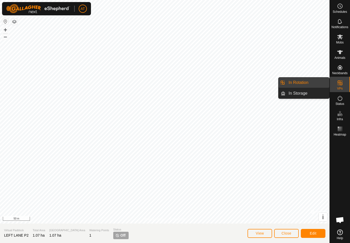
click at [306, 80] on span "In Rotation" at bounding box center [299, 83] width 20 height 6
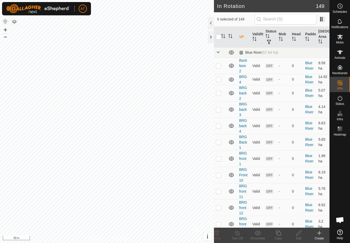
click at [318, 235] on icon at bounding box center [319, 233] width 6 height 6
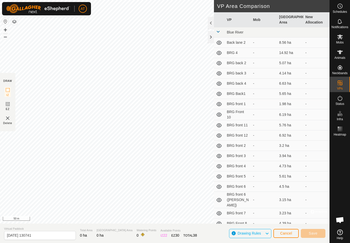
click at [292, 233] on span "Cancel" at bounding box center [286, 234] width 12 height 4
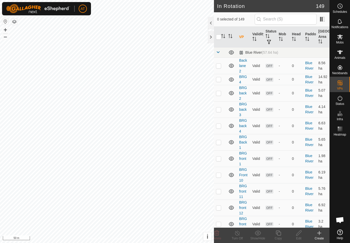
click at [322, 233] on icon at bounding box center [319, 233] width 6 height 6
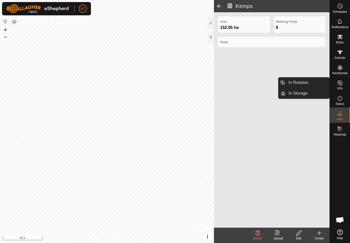
click at [317, 80] on link "In Rotation" at bounding box center [307, 83] width 44 height 10
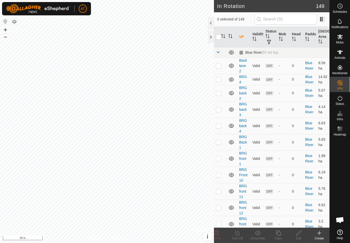
click at [315, 235] on create-svg-icon at bounding box center [319, 233] width 20 height 6
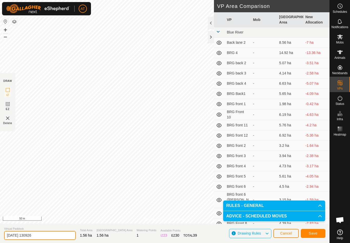
click at [45, 237] on input "2025-10-12 130926" at bounding box center [40, 235] width 72 height 9
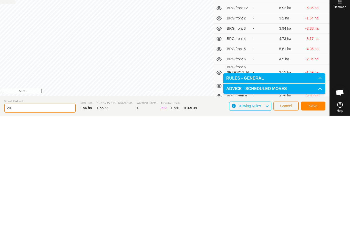
type input "2"
type input "L"
type input "LEFT LANE P4"
click at [309, 232] on span "Save" at bounding box center [313, 234] width 9 height 4
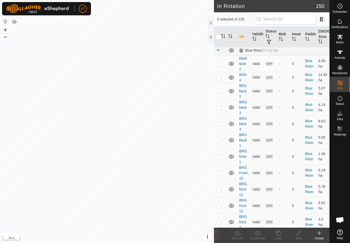
scroll to position [3, 0]
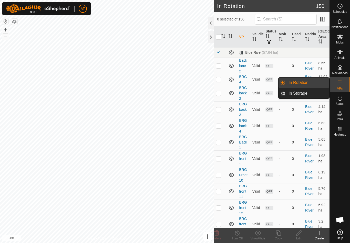
click at [316, 83] on link "In Rotation" at bounding box center [307, 83] width 44 height 10
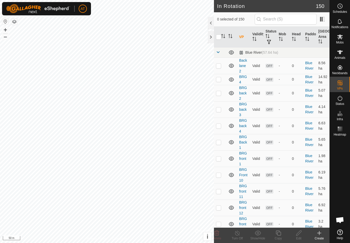
click at [317, 235] on icon at bounding box center [319, 233] width 6 height 6
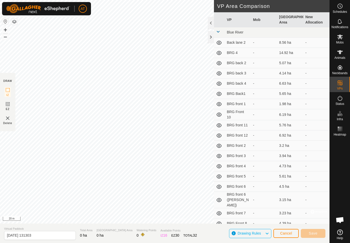
click at [286, 232] on span "Cancel" at bounding box center [286, 234] width 12 height 4
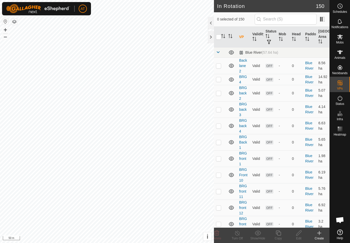
click at [318, 234] on icon at bounding box center [319, 233] width 6 height 6
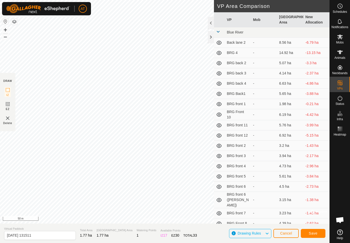
click at [289, 235] on span "Cancel" at bounding box center [286, 234] width 12 height 4
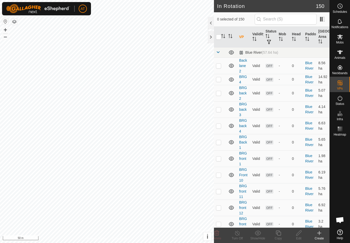
click at [318, 233] on icon at bounding box center [319, 233] width 4 height 0
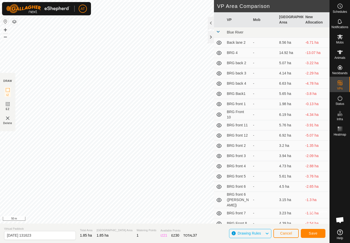
click at [343, 199] on div at bounding box center [340, 182] width 20 height 89
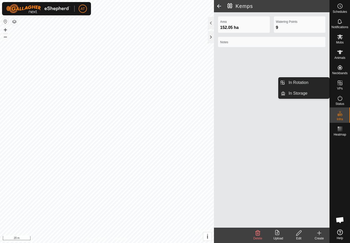
click at [309, 82] on link "In Rotation" at bounding box center [307, 83] width 44 height 10
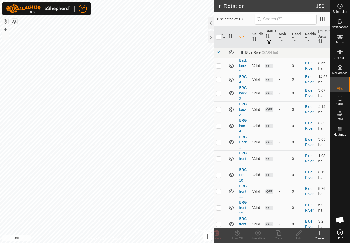
click at [319, 234] on icon at bounding box center [319, 234] width 0 height 4
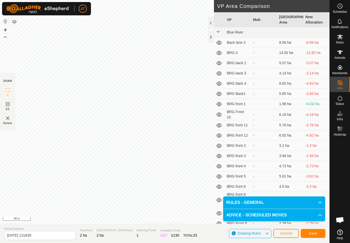
click at [286, 231] on button "Cancel" at bounding box center [285, 233] width 25 height 9
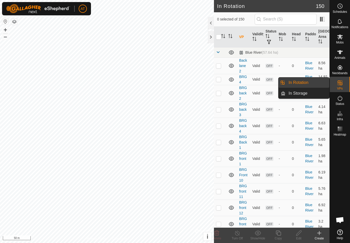
click at [315, 84] on link "In Rotation" at bounding box center [307, 83] width 44 height 10
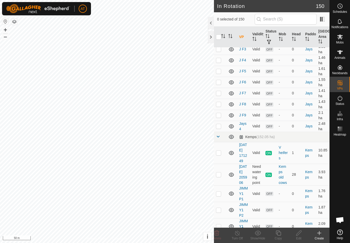
scroll to position [2632, 0]
checkbox input "true"
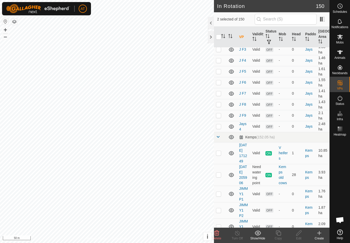
checkbox input "false"
click at [318, 232] on icon at bounding box center [319, 233] width 6 height 6
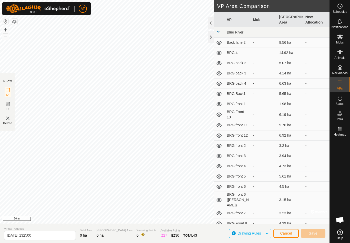
click at [288, 233] on span "Cancel" at bounding box center [286, 234] width 12 height 4
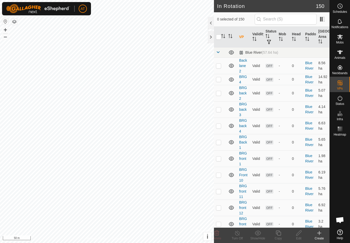
click at [318, 232] on icon at bounding box center [319, 233] width 6 height 6
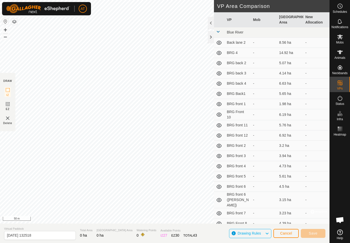
click at [287, 231] on button "Cancel" at bounding box center [285, 233] width 25 height 9
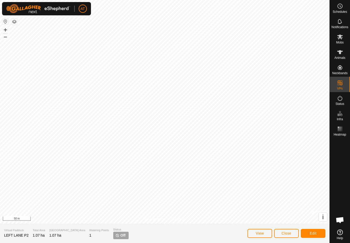
click at [316, 233] on span "Edit" at bounding box center [313, 234] width 7 height 4
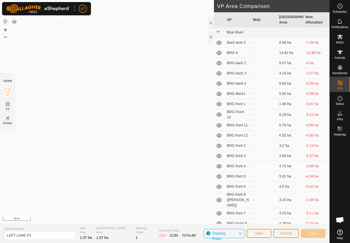
click at [284, 233] on span "Cancel" at bounding box center [286, 234] width 12 height 4
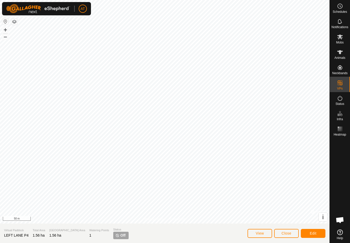
click at [312, 230] on button "Edit" at bounding box center [313, 233] width 25 height 9
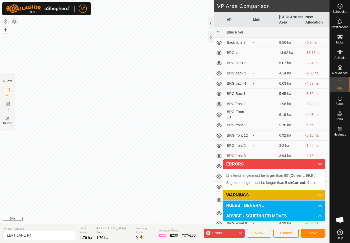
click at [287, 233] on span "Cancel" at bounding box center [286, 233] width 12 height 4
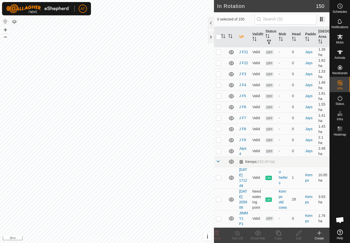
scroll to position [2608, 0]
click at [215, 232] on icon at bounding box center [216, 233] width 5 height 5
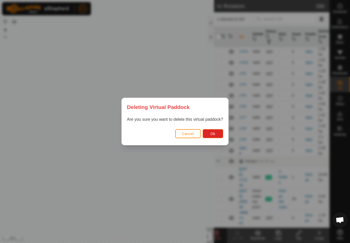
click at [211, 130] on button "Ok" at bounding box center [213, 133] width 20 height 9
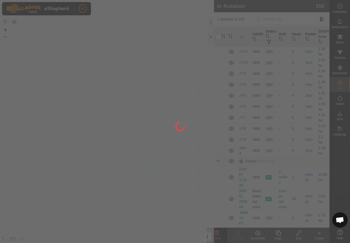
checkbox input "false"
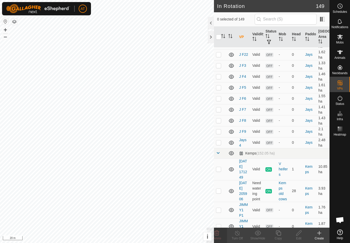
scroll to position [2615, 0]
click at [218, 233] on icon at bounding box center [216, 233] width 5 height 5
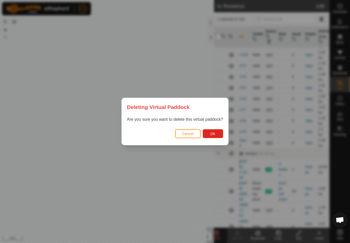
click at [212, 129] on button "Ok" at bounding box center [213, 133] width 20 height 9
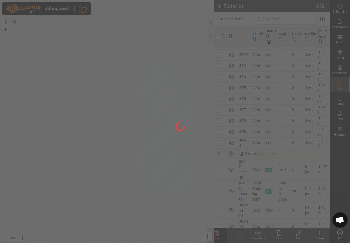
checkbox input "false"
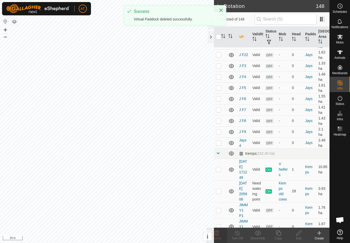
scroll to position [2599, 0]
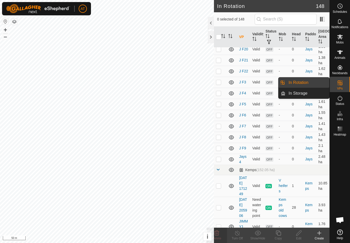
click at [314, 81] on link "In Rotation" at bounding box center [307, 83] width 44 height 10
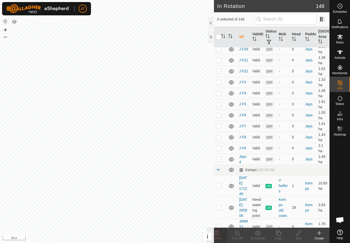
click at [319, 232] on icon at bounding box center [319, 234] width 0 height 4
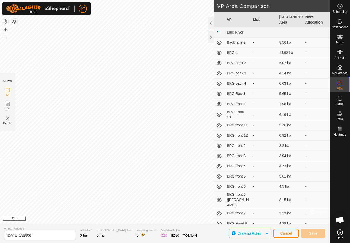
click at [288, 234] on span "Cancel" at bounding box center [286, 234] width 12 height 4
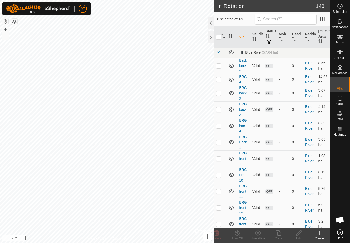
click at [320, 232] on icon at bounding box center [319, 233] width 6 height 6
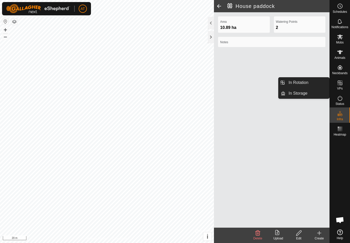
click at [314, 78] on link "In Rotation" at bounding box center [307, 83] width 44 height 10
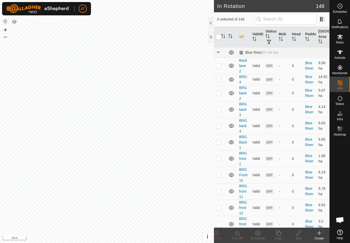
click at [321, 232] on icon at bounding box center [319, 233] width 6 height 6
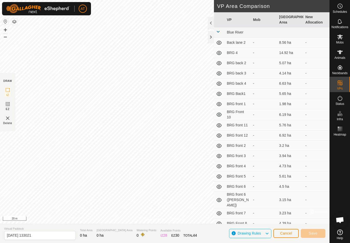
click at [286, 232] on span "Cancel" at bounding box center [286, 234] width 12 height 4
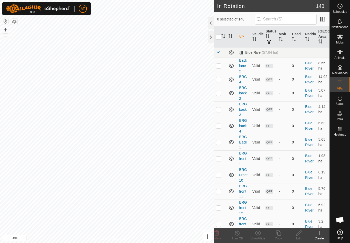
click at [319, 233] on icon at bounding box center [319, 234] width 0 height 4
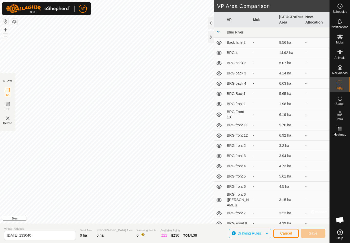
click at [286, 234] on span "Cancel" at bounding box center [286, 234] width 12 height 4
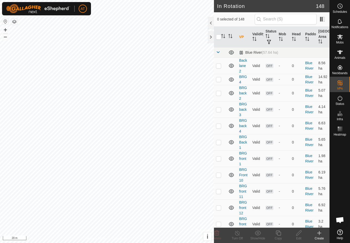
click at [320, 233] on icon at bounding box center [319, 233] width 6 height 6
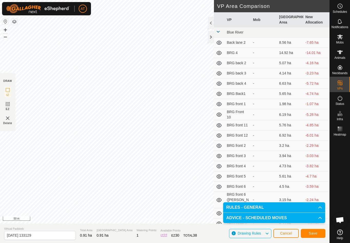
click at [286, 236] on span "Cancel" at bounding box center [286, 234] width 12 height 4
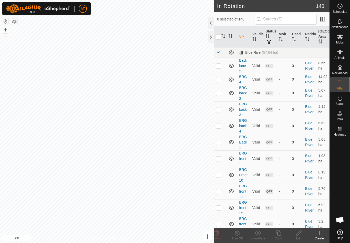
click at [347, 217] on span "Open chat" at bounding box center [339, 220] width 15 height 15
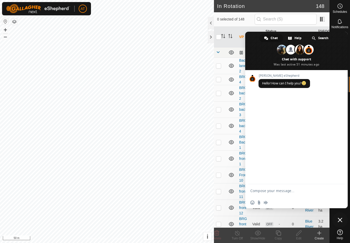
click at [341, 219] on span "Close chat" at bounding box center [340, 220] width 5 height 5
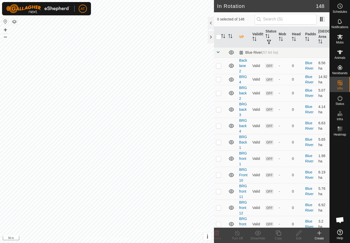
click at [209, 36] on div at bounding box center [211, 37] width 6 height 12
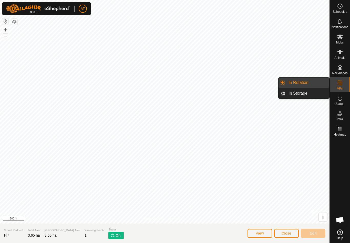
click at [315, 86] on link "In Rotation" at bounding box center [307, 83] width 44 height 10
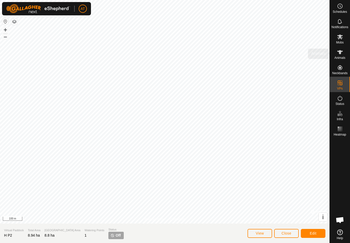
click at [344, 52] on es-animals-svg-icon at bounding box center [339, 52] width 9 height 8
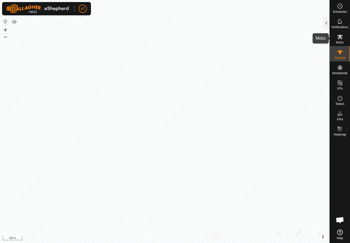
click at [344, 37] on es-mob-svg-icon at bounding box center [339, 37] width 9 height 8
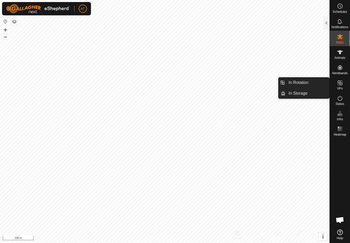
click at [312, 82] on link "In Rotation" at bounding box center [307, 83] width 44 height 10
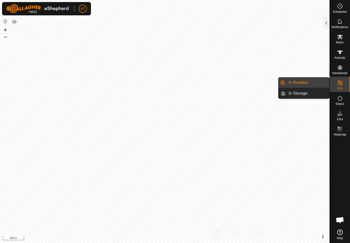
click at [315, 83] on link "In Rotation" at bounding box center [307, 83] width 44 height 10
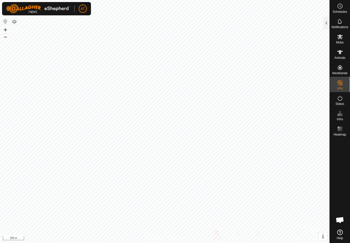
click at [327, 22] on div at bounding box center [326, 23] width 6 height 12
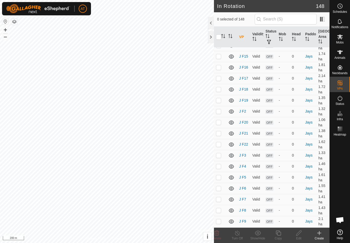
scroll to position [2525, 0]
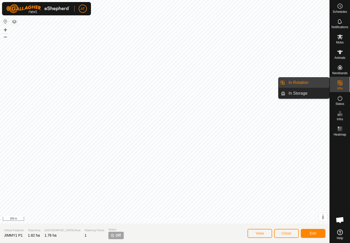
click at [309, 84] on link "In Rotation" at bounding box center [307, 83] width 44 height 10
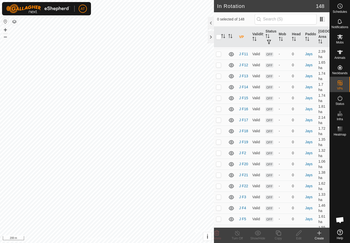
scroll to position [2483, 0]
checkbox input "true"
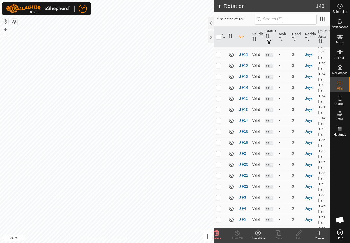
checkbox input "true"
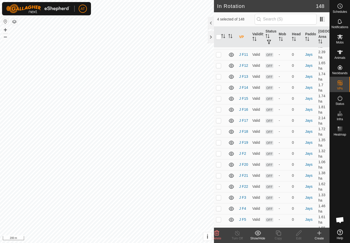
checkbox input "true"
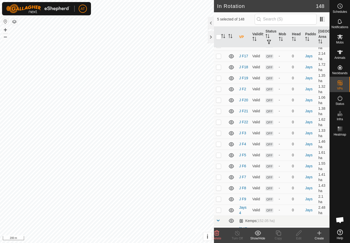
scroll to position [2548, 0]
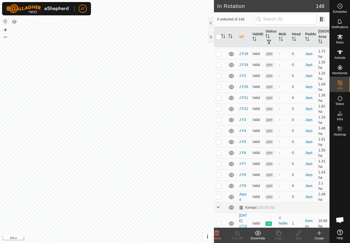
scroll to position [2561, 0]
checkbox input "false"
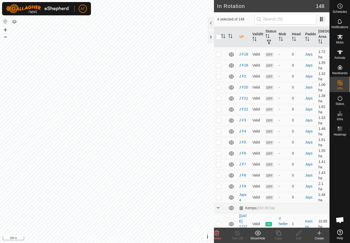
checkbox input "false"
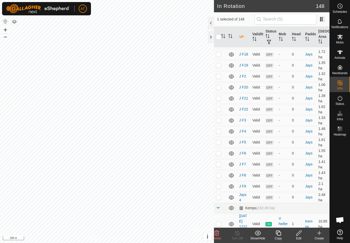
checkbox input "true"
checkbox input "false"
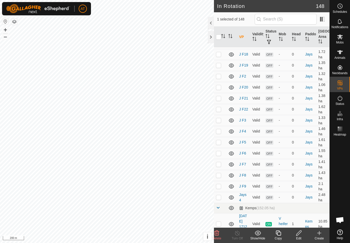
checkbox input "false"
click at [322, 233] on icon at bounding box center [319, 233] width 6 height 6
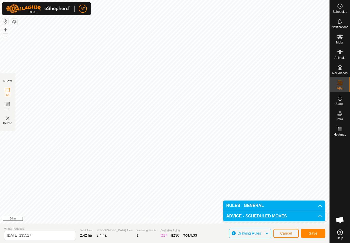
click at [287, 232] on span "Cancel" at bounding box center [286, 234] width 12 height 4
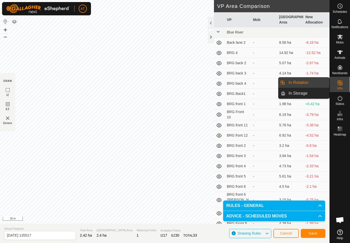
click at [316, 81] on link "In Rotation" at bounding box center [307, 83] width 44 height 10
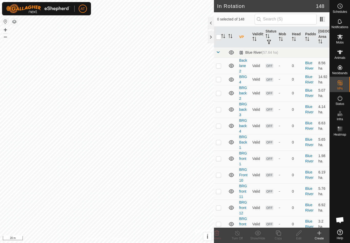
click at [320, 232] on icon at bounding box center [319, 233] width 6 height 6
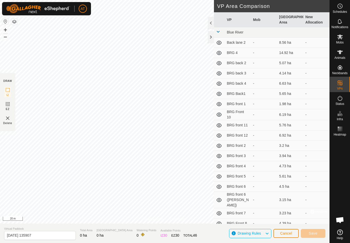
click at [210, 38] on div at bounding box center [211, 37] width 6 height 12
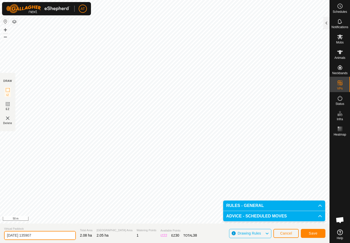
click at [43, 234] on input "2025-10-12 135907" at bounding box center [40, 235] width 72 height 9
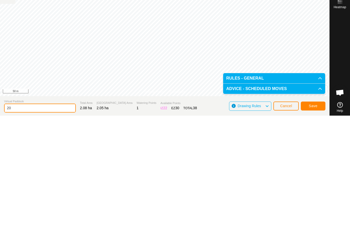
type input "2"
type input "JIMMY1 P7"
click at [314, 229] on button "Save" at bounding box center [313, 233] width 25 height 9
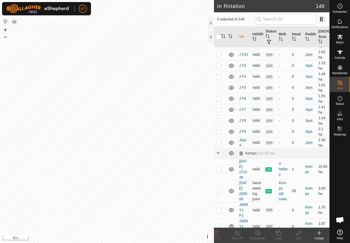
scroll to position [2615, 0]
checkbox input "true"
click at [301, 234] on icon at bounding box center [299, 233] width 6 height 6
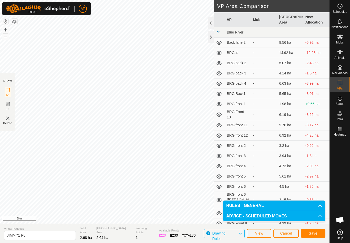
click at [312, 232] on span "Save" at bounding box center [313, 234] width 9 height 4
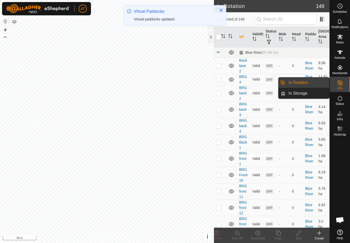
click at [315, 97] on link "In Storage" at bounding box center [307, 93] width 44 height 10
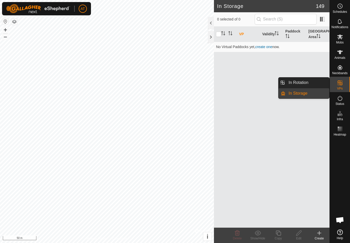
click at [320, 83] on link "In Rotation" at bounding box center [307, 83] width 44 height 10
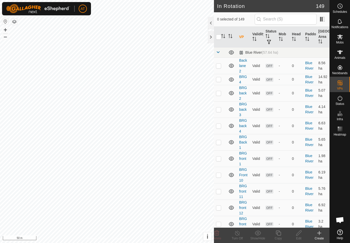
click at [317, 234] on icon at bounding box center [319, 233] width 6 height 6
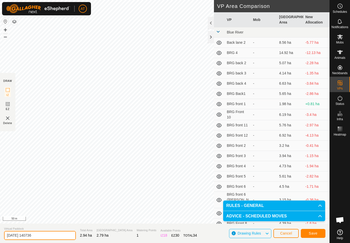
click at [43, 231] on input "2025-10-12 140736" at bounding box center [40, 235] width 72 height 9
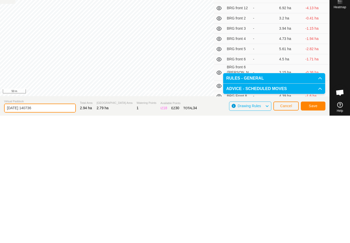
click at [45, 231] on input "2025-10-12 140736" at bounding box center [40, 235] width 72 height 9
type input "2"
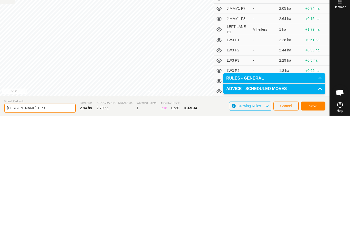
scroll to position [1424, 0]
type input "[PERSON_NAME] 1 P9"
click at [314, 229] on button "Save" at bounding box center [313, 233] width 25 height 9
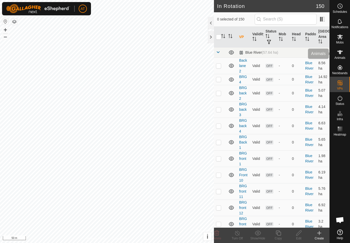
click at [341, 55] on icon at bounding box center [340, 52] width 6 height 6
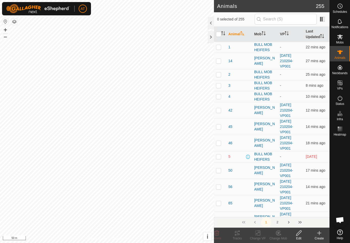
click at [321, 232] on icon at bounding box center [319, 233] width 6 height 6
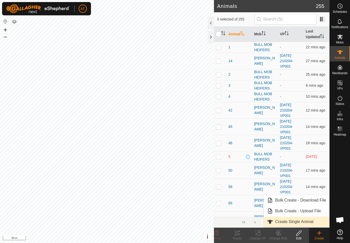
click at [299, 222] on span "Create Single Animal" at bounding box center [294, 222] width 38 height 6
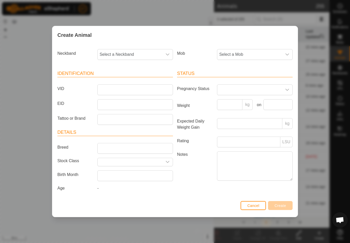
click at [145, 53] on span "Select a Neckband" at bounding box center [130, 54] width 65 height 10
type input "2385"
click at [117, 80] on span "3686222385" at bounding box center [112, 81] width 23 height 6
click at [264, 54] on span "Select a Mob" at bounding box center [249, 54] width 65 height 10
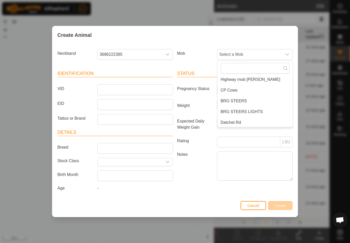
click at [257, 69] on input "text" at bounding box center [255, 68] width 69 height 11
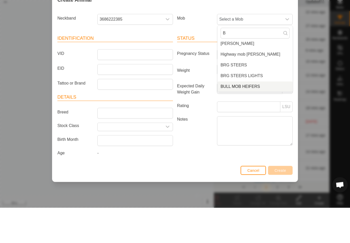
type input "B"
click at [253, 119] on span "BULL MOB HEIFERS" at bounding box center [240, 122] width 39 height 6
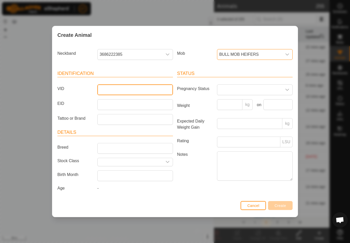
click at [139, 87] on input "VID" at bounding box center [135, 90] width 76 height 11
type input "H12"
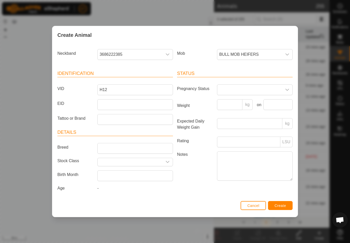
click at [281, 205] on span "Create" at bounding box center [281, 206] width 12 height 4
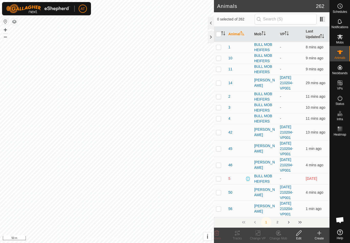
click at [317, 235] on icon at bounding box center [319, 233] width 6 height 6
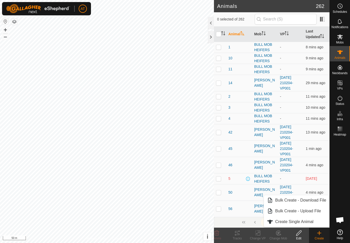
click at [301, 221] on span "Create Single Animal" at bounding box center [294, 222] width 38 height 6
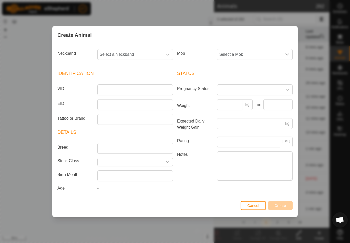
click at [135, 50] on span "Select a Neckband" at bounding box center [130, 54] width 65 height 10
type input "5"
type input "1405"
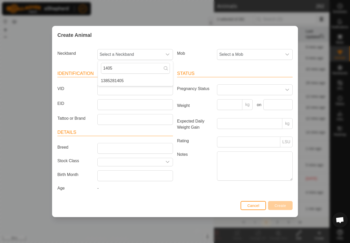
click at [117, 82] on span "1385281405" at bounding box center [112, 81] width 23 height 6
click at [255, 52] on span "Select a Mob" at bounding box center [249, 54] width 65 height 10
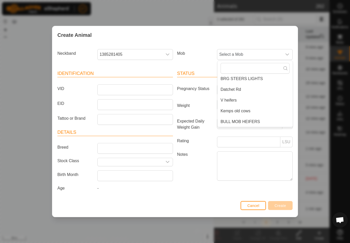
scroll to position [56, 0]
click at [254, 123] on span "BULL MOB HEIFERS" at bounding box center [240, 122] width 39 height 6
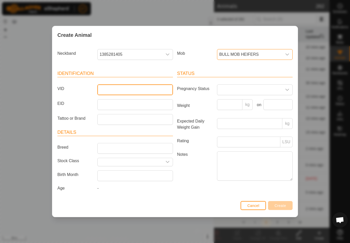
click at [119, 88] on input "VID" at bounding box center [135, 90] width 76 height 11
type input "H13"
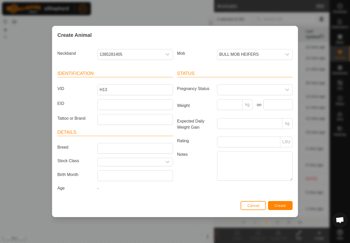
click at [280, 208] on span "Create" at bounding box center [281, 206] width 12 height 4
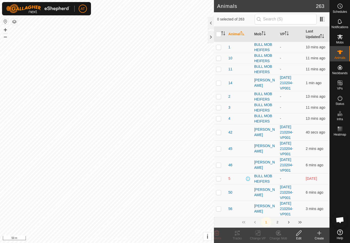
click at [316, 234] on icon at bounding box center [319, 233] width 6 height 6
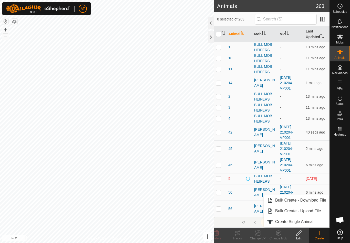
click at [292, 223] on span "Create Single Animal" at bounding box center [294, 222] width 38 height 6
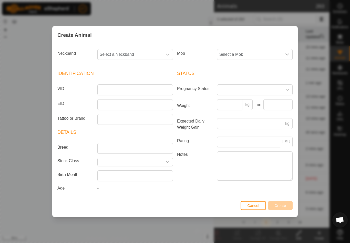
click at [275, 56] on span "Select a Mob" at bounding box center [249, 54] width 65 height 10
click at [248, 120] on span "BULL MOB HEIFERS" at bounding box center [240, 122] width 39 height 6
click at [150, 54] on span "Select a Neckband" at bounding box center [130, 54] width 65 height 10
type input "1846"
click at [124, 81] on li "0957121846" at bounding box center [135, 81] width 75 height 10
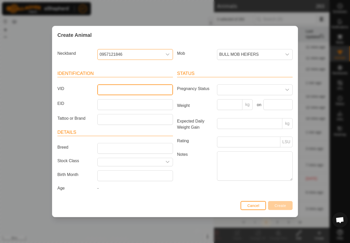
click at [119, 87] on input "VID" at bounding box center [135, 90] width 76 height 11
type input "H14"
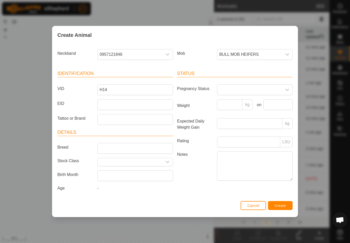
click at [279, 206] on span "Create" at bounding box center [281, 206] width 12 height 4
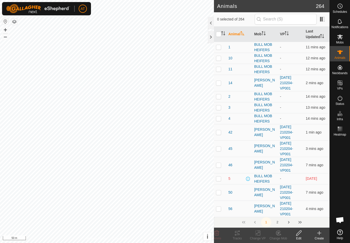
click at [318, 236] on icon at bounding box center [319, 233] width 6 height 6
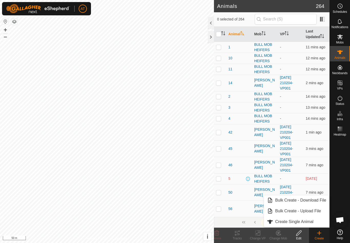
click at [305, 224] on span "Create Single Animal" at bounding box center [294, 222] width 38 height 6
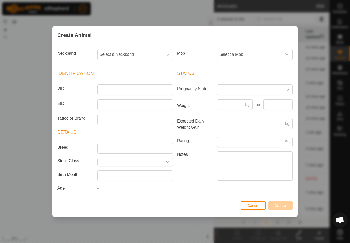
click at [273, 54] on span "Select a Mob" at bounding box center [249, 54] width 65 height 10
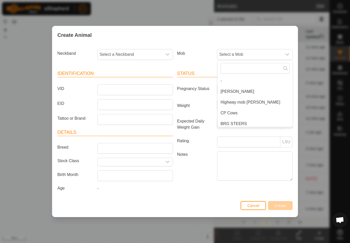
click at [264, 72] on input "text" at bounding box center [255, 68] width 69 height 11
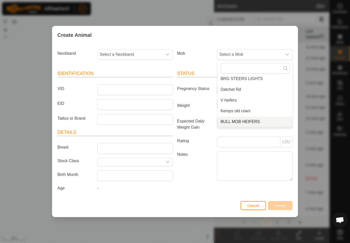
click at [258, 119] on span "BULL MOB HEIFERS" at bounding box center [240, 122] width 39 height 6
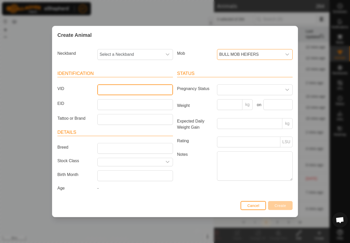
click at [121, 88] on input "VID" at bounding box center [135, 90] width 76 height 11
type input "H15"
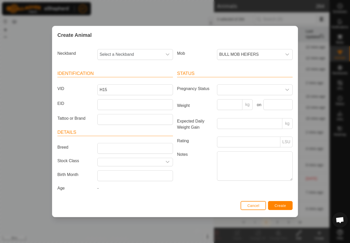
click at [131, 56] on span "Select a Neckband" at bounding box center [130, 54] width 65 height 10
type input "5"
type input "1"
type input "8"
type input "6"
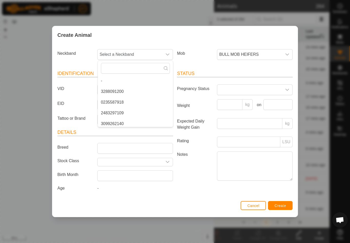
click at [129, 53] on span "Select a Neckband" at bounding box center [130, 54] width 65 height 10
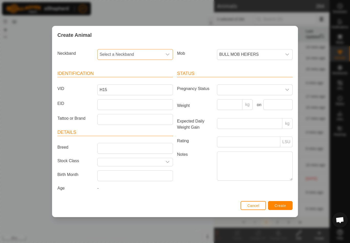
click at [131, 50] on span "Select a Neckband" at bounding box center [130, 54] width 65 height 10
type input "1"
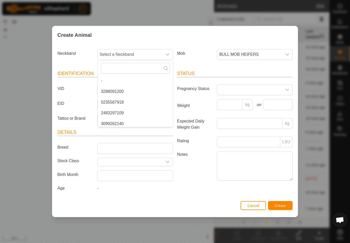
click at [136, 53] on span "Select a Neckband" at bounding box center [130, 54] width 65 height 10
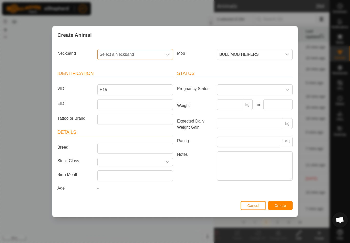
click at [146, 53] on span "Select a Neckband" at bounding box center [130, 54] width 65 height 10
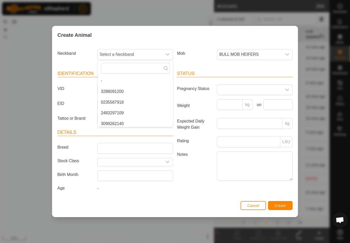
type input "4"
type input "2"
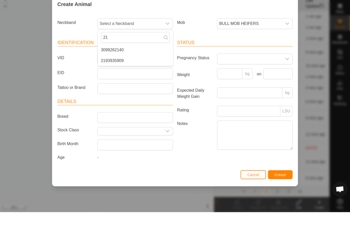
type input "2"
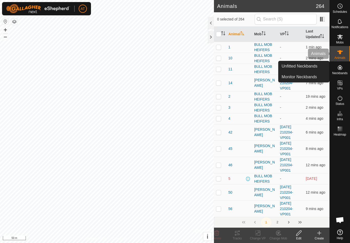
click at [342, 54] on icon at bounding box center [340, 52] width 6 height 6
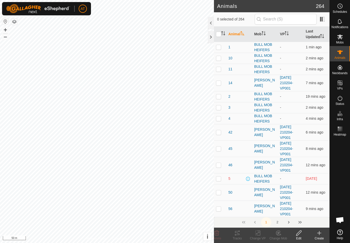
click at [341, 52] on icon at bounding box center [340, 52] width 6 height 6
click at [339, 55] on icon at bounding box center [340, 52] width 6 height 6
click at [317, 235] on icon at bounding box center [319, 233] width 6 height 6
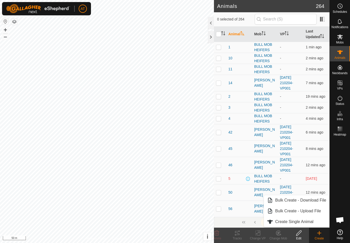
click at [307, 223] on span "Create Single Animal" at bounding box center [294, 222] width 38 height 6
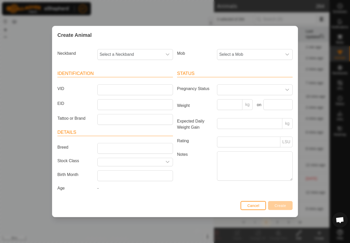
click at [143, 52] on span "Select a Neckband" at bounding box center [130, 54] width 65 height 10
type input "2"
type input "6452"
click at [285, 50] on div "dropdown trigger" at bounding box center [287, 54] width 10 height 10
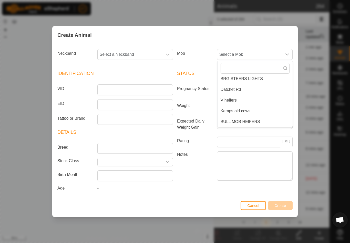
click at [140, 51] on span "Select a Neckband" at bounding box center [130, 54] width 65 height 10
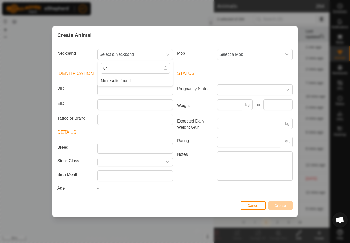
type input "6"
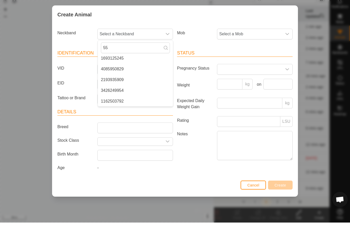
scroll to position [0, 0]
type input "5563"
click at [342, 27] on div "Create Animal Neckband Select a Neckband 5563 No results found Mob Select a Mob…" at bounding box center [175, 121] width 350 height 243
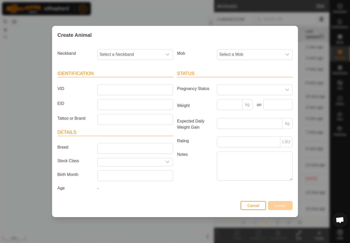
click at [253, 208] on span "Cancel" at bounding box center [253, 206] width 12 height 4
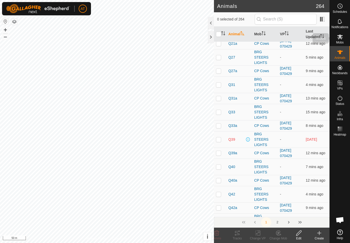
scroll to position [855, 0]
click at [341, 38] on icon at bounding box center [340, 37] width 6 height 5
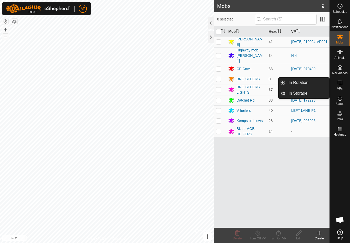
click at [316, 83] on link "In Rotation" at bounding box center [307, 83] width 44 height 10
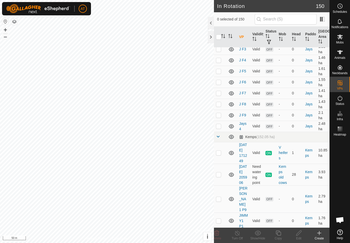
scroll to position [2632, 0]
checkbox input "true"
click at [341, 37] on icon at bounding box center [340, 37] width 6 height 6
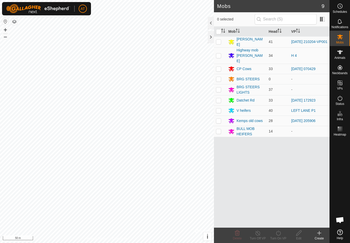
click at [341, 39] on icon at bounding box center [340, 37] width 6 height 5
click at [208, 40] on div at bounding box center [211, 37] width 6 height 12
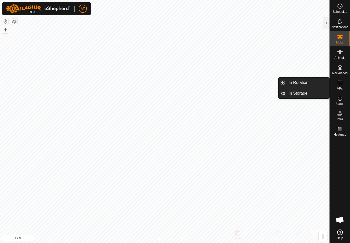
click at [305, 83] on span "In Rotation" at bounding box center [299, 83] width 20 height 6
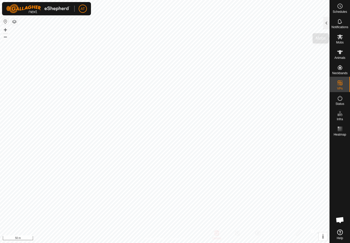
click at [343, 36] on es-mob-svg-icon at bounding box center [339, 37] width 9 height 8
click at [326, 20] on div at bounding box center [326, 23] width 6 height 12
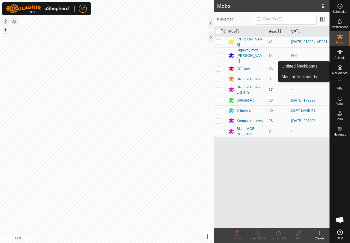
click at [312, 67] on span "Unfitted Neckbands" at bounding box center [300, 66] width 36 height 6
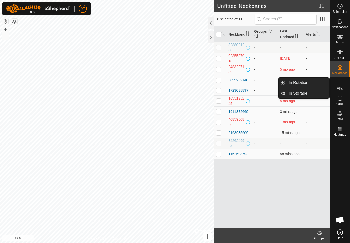
click at [315, 84] on link "In Rotation" at bounding box center [307, 83] width 44 height 10
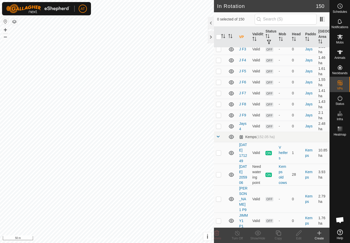
scroll to position [2632, 0]
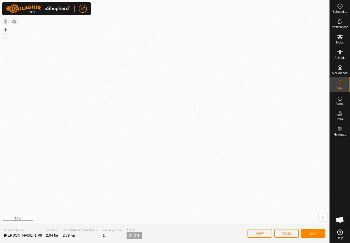
click at [309, 232] on button "Edit" at bounding box center [313, 233] width 25 height 9
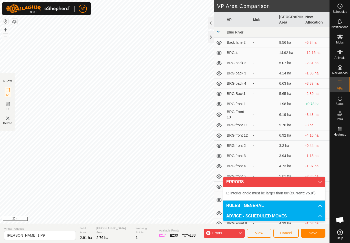
click at [3, 85] on section "DRAW IZ EZ Delete" at bounding box center [7, 102] width 15 height 58
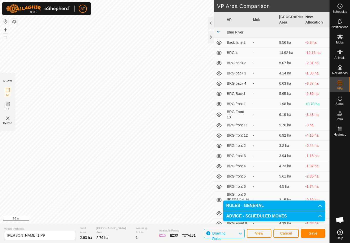
click at [314, 234] on span "Save" at bounding box center [313, 234] width 9 height 4
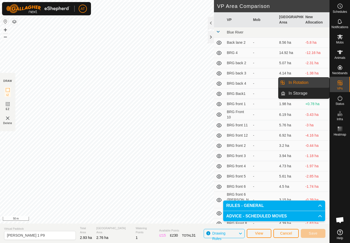
click at [312, 83] on link "In Rotation" at bounding box center [307, 83] width 44 height 10
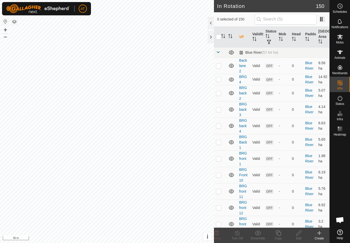
click at [320, 231] on icon at bounding box center [319, 233] width 6 height 6
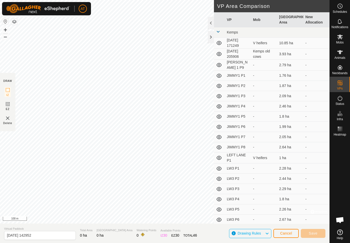
scroll to position [1434, 0]
click at [218, 62] on icon at bounding box center [219, 65] width 6 height 6
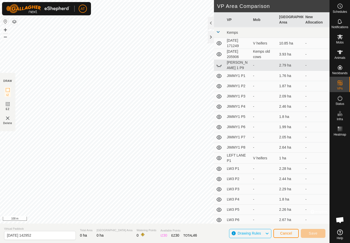
click at [219, 62] on icon at bounding box center [219, 65] width 6 height 6
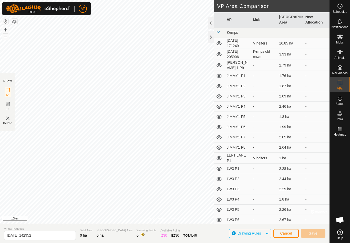
click at [240, 60] on td "[PERSON_NAME] 1 P9" at bounding box center [238, 65] width 26 height 11
click at [221, 63] on icon at bounding box center [219, 65] width 5 height 4
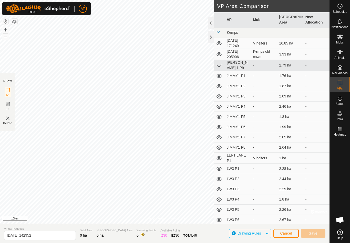
click at [220, 62] on icon at bounding box center [219, 65] width 6 height 6
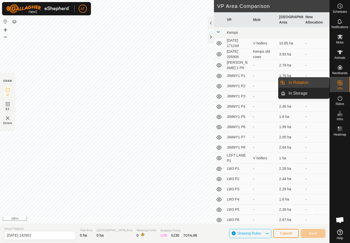
click at [311, 82] on link "In Rotation" at bounding box center [307, 83] width 44 height 10
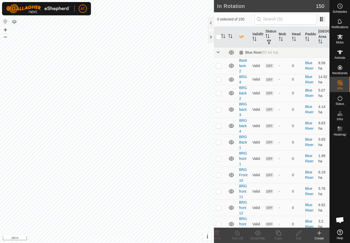
click at [321, 230] on div "Create" at bounding box center [319, 235] width 20 height 15
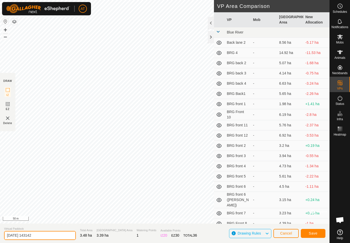
click at [46, 235] on input "[DATE] 143142" at bounding box center [40, 235] width 72 height 9
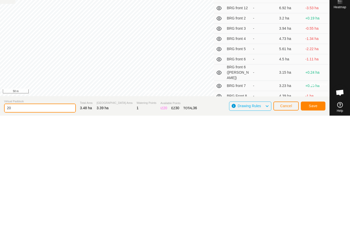
type input "2"
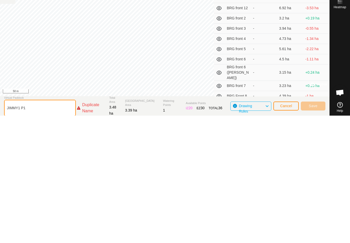
type input "JIMMY1 P10"
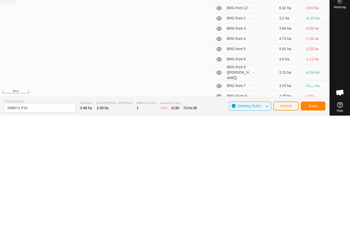
click at [284, 232] on span "Cancel" at bounding box center [286, 234] width 12 height 4
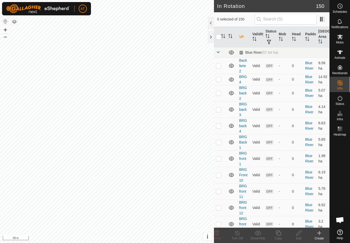
click at [319, 233] on icon at bounding box center [319, 233] width 4 height 0
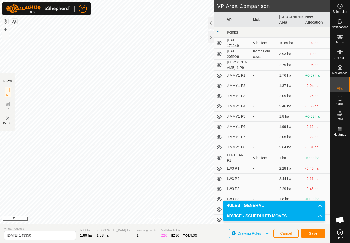
scroll to position [1434, 0]
click at [45, 233] on input "[DATE] 143350" at bounding box center [40, 235] width 72 height 9
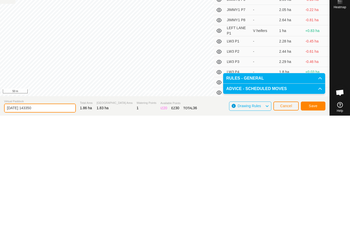
click at [48, 231] on input "[DATE] 143350" at bounding box center [40, 235] width 72 height 9
type input "2"
type input "JIMMY1 P10"
click at [316, 232] on span "Save" at bounding box center [313, 234] width 9 height 4
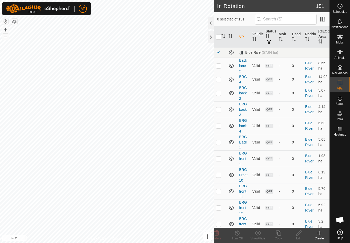
click at [321, 234] on icon at bounding box center [319, 233] width 6 height 6
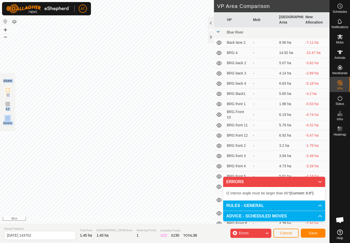
click at [221, 197] on icon at bounding box center [219, 200] width 6 height 6
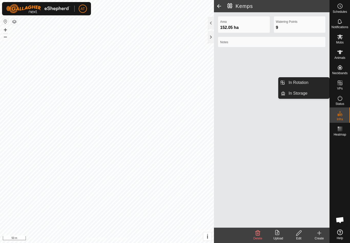
click at [319, 81] on link "In Rotation" at bounding box center [307, 83] width 44 height 10
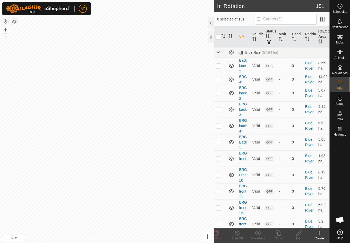
click at [316, 234] on create-svg-icon at bounding box center [319, 233] width 20 height 6
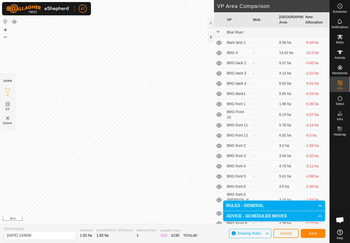
click at [244, 233] on span "Drawing Rules" at bounding box center [249, 234] width 23 height 4
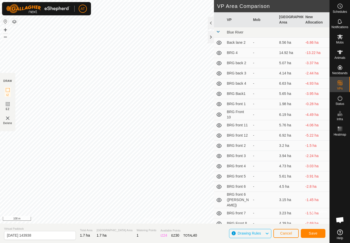
click at [208, 39] on div at bounding box center [211, 37] width 6 height 12
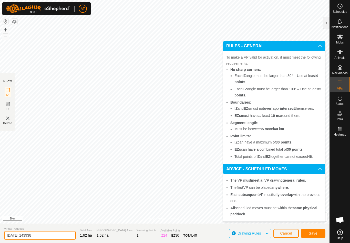
click at [43, 234] on input "[DATE] 143938" at bounding box center [40, 235] width 72 height 9
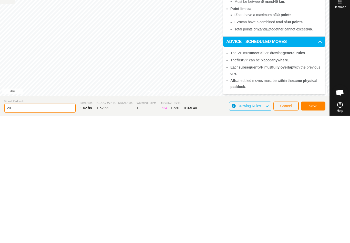
type input "2"
type input "JIMMY1 P11"
click at [312, 232] on span "Save" at bounding box center [313, 234] width 9 height 4
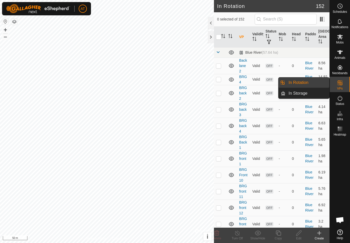
click at [314, 84] on link "In Rotation" at bounding box center [307, 83] width 44 height 10
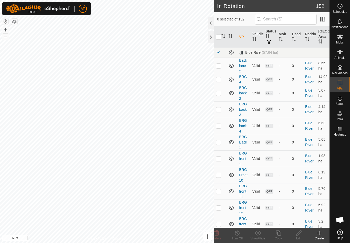
click at [320, 233] on icon at bounding box center [319, 233] width 6 height 6
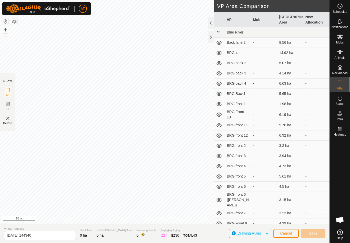
click at [285, 235] on span "Cancel" at bounding box center [286, 234] width 12 height 4
